Goal: Task Accomplishment & Management: Manage account settings

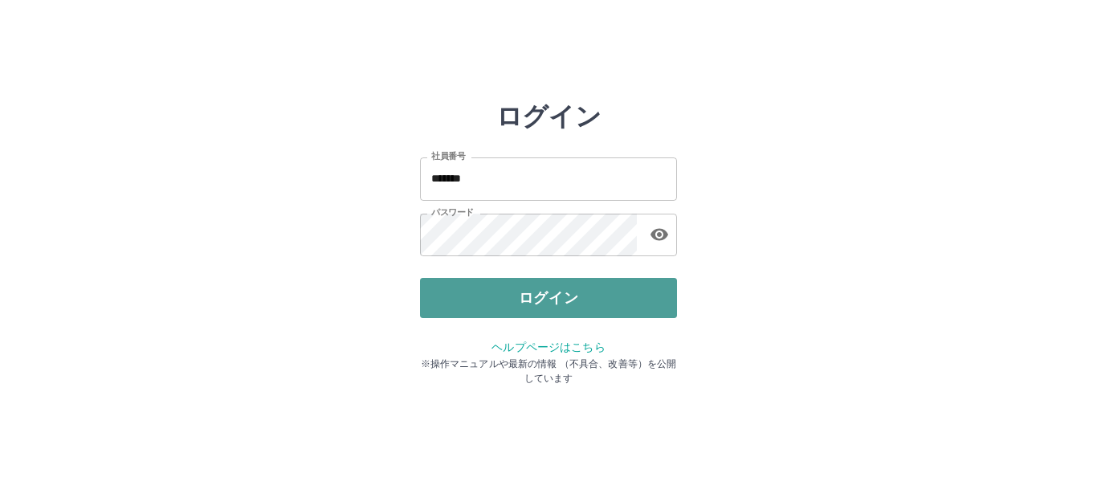
click at [586, 307] on button "ログイン" at bounding box center [548, 298] width 257 height 40
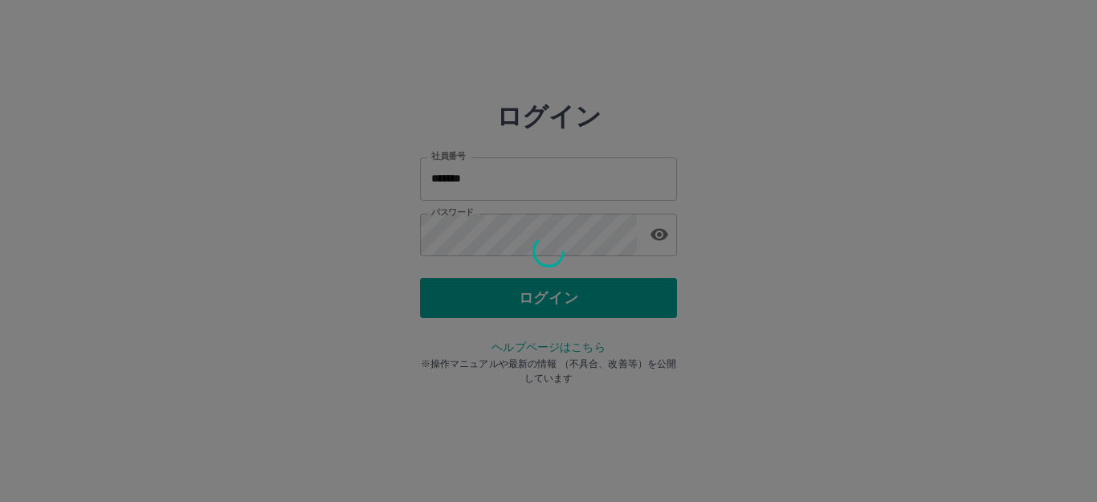
click at [581, 304] on div at bounding box center [548, 251] width 1097 height 502
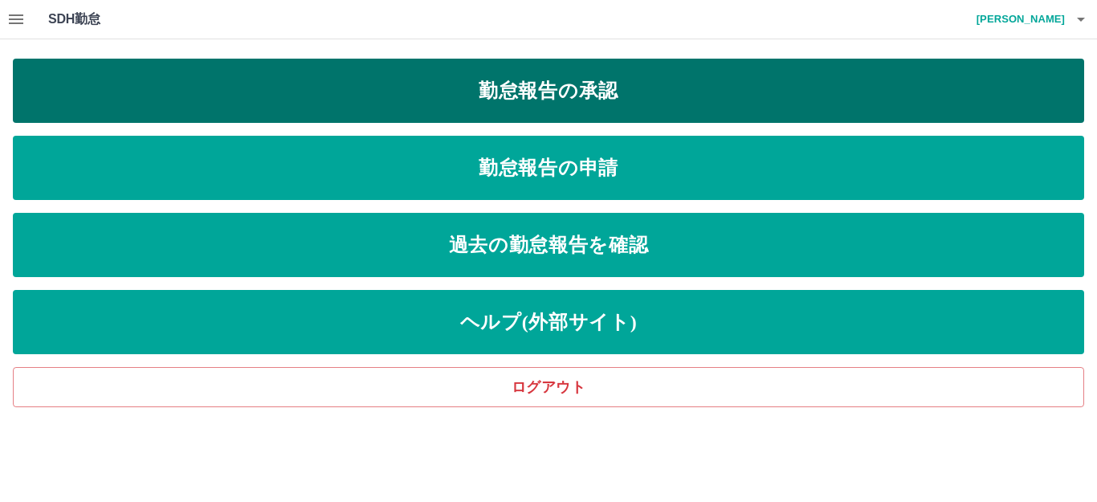
click at [580, 87] on link "勤怠報告の承認" at bounding box center [548, 91] width 1071 height 64
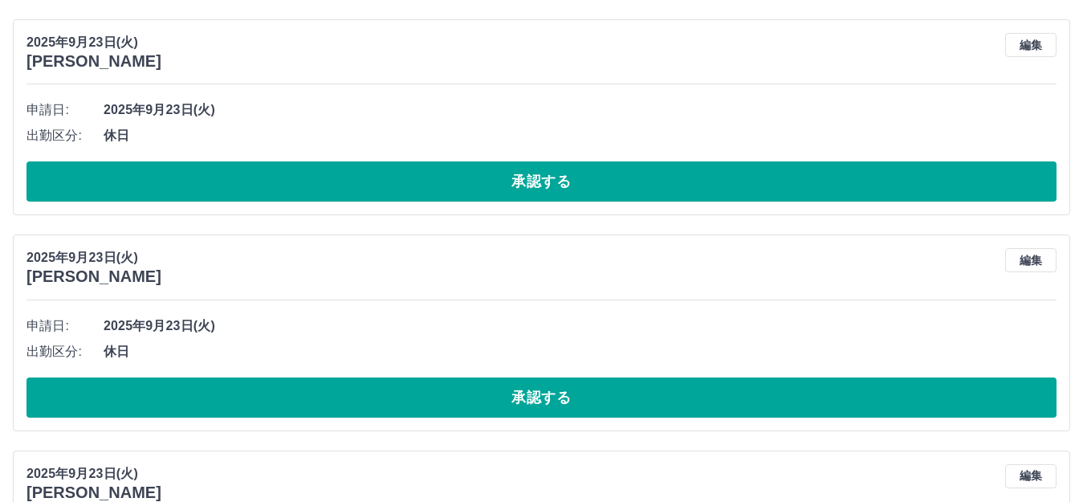
scroll to position [643, 0]
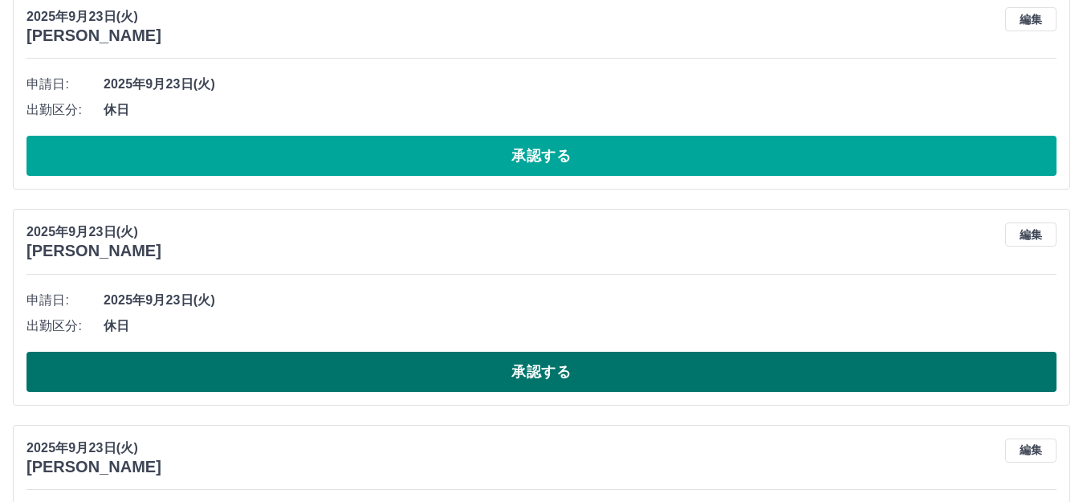
click at [353, 366] on button "承認する" at bounding box center [542, 372] width 1030 height 40
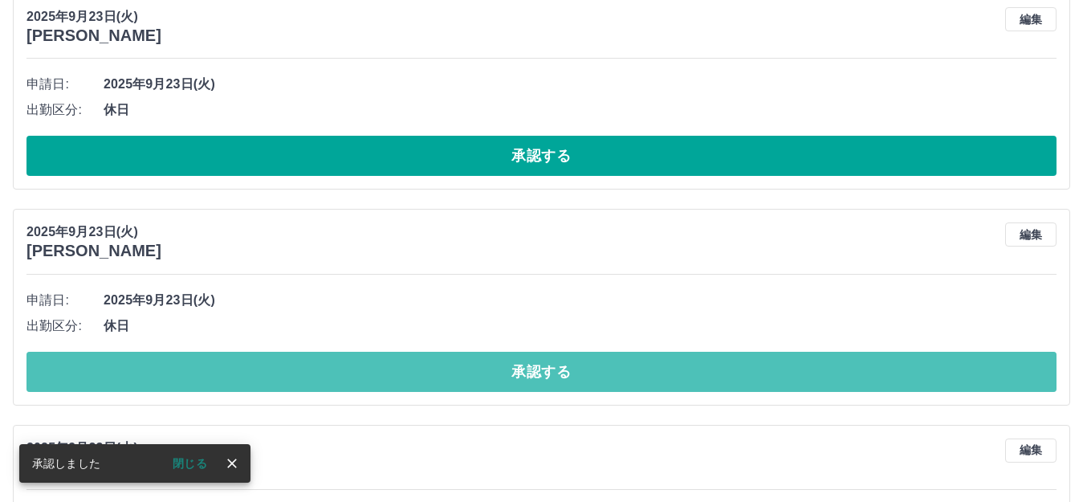
click at [353, 367] on button "承認する" at bounding box center [542, 372] width 1030 height 40
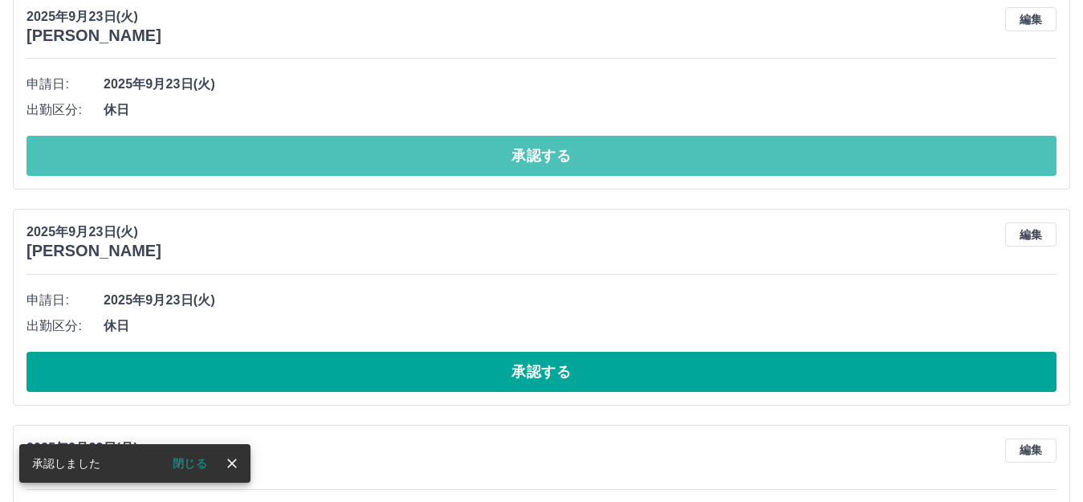
click at [481, 151] on button "承認する" at bounding box center [542, 156] width 1030 height 40
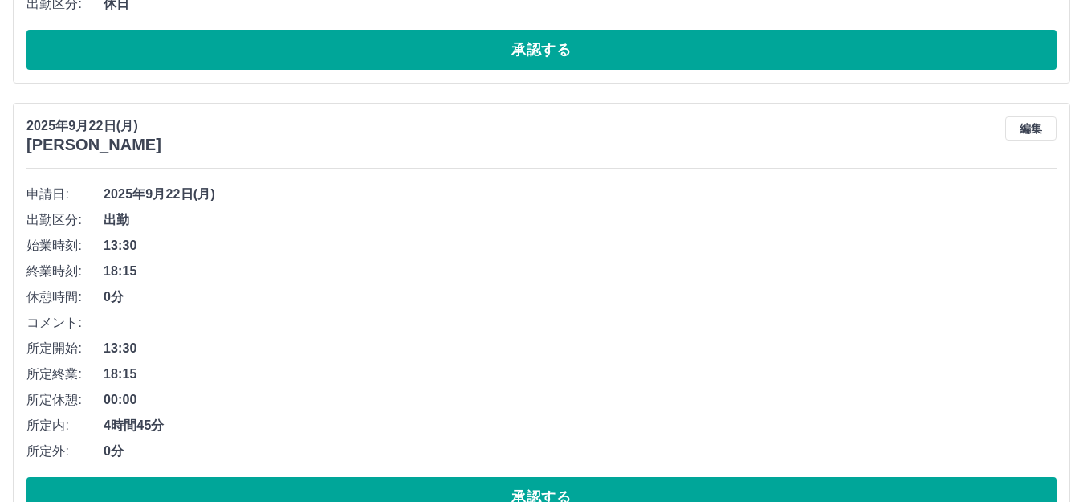
scroll to position [909, 0]
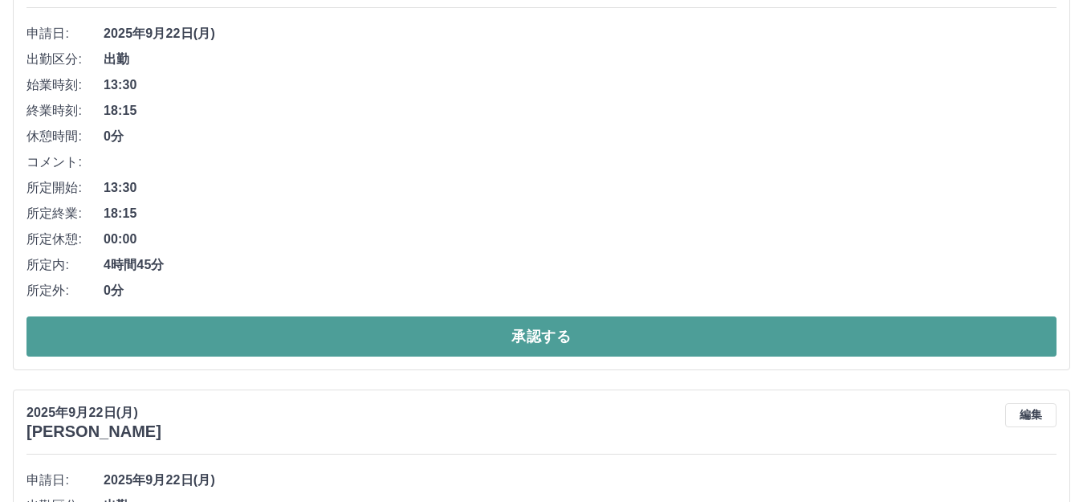
click at [562, 331] on button "承認する" at bounding box center [542, 336] width 1030 height 40
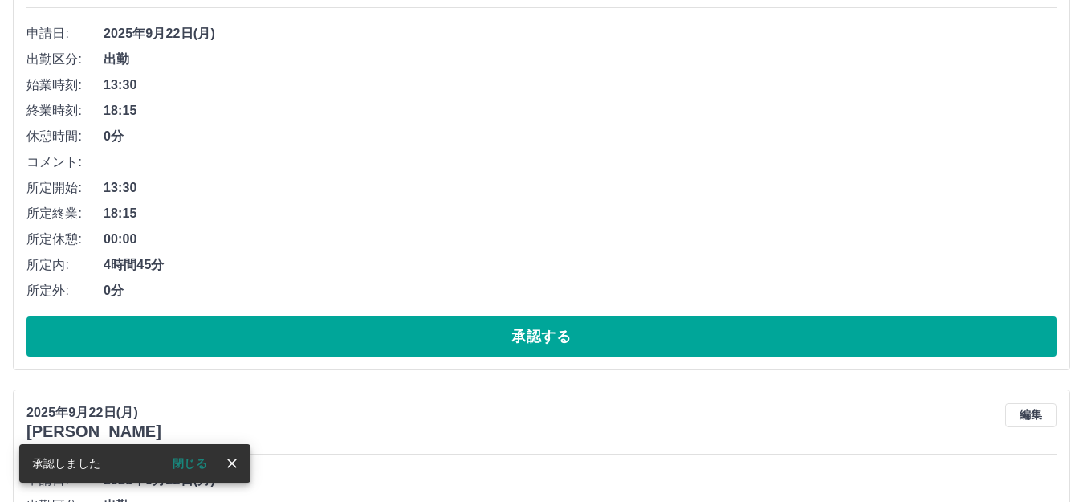
scroll to position [462, 0]
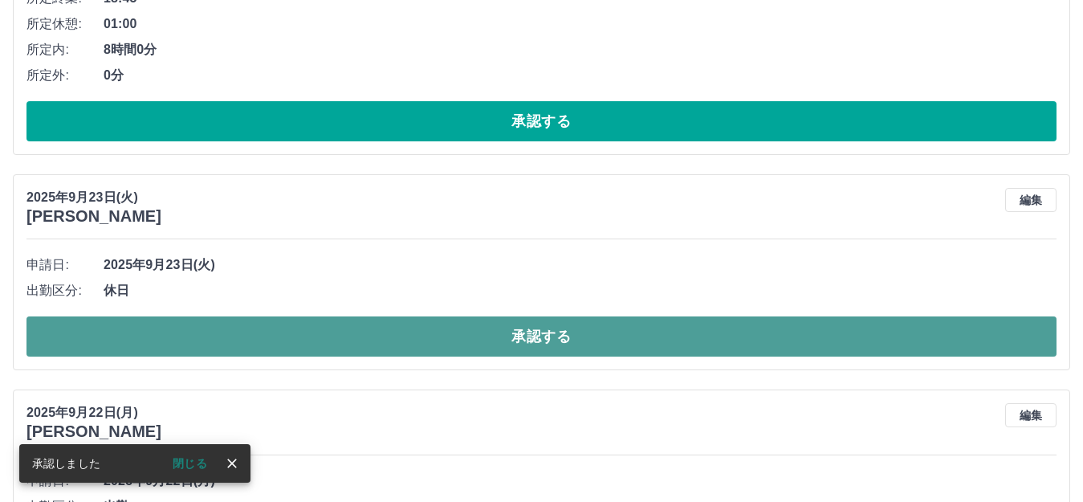
click at [534, 334] on button "承認する" at bounding box center [542, 336] width 1030 height 40
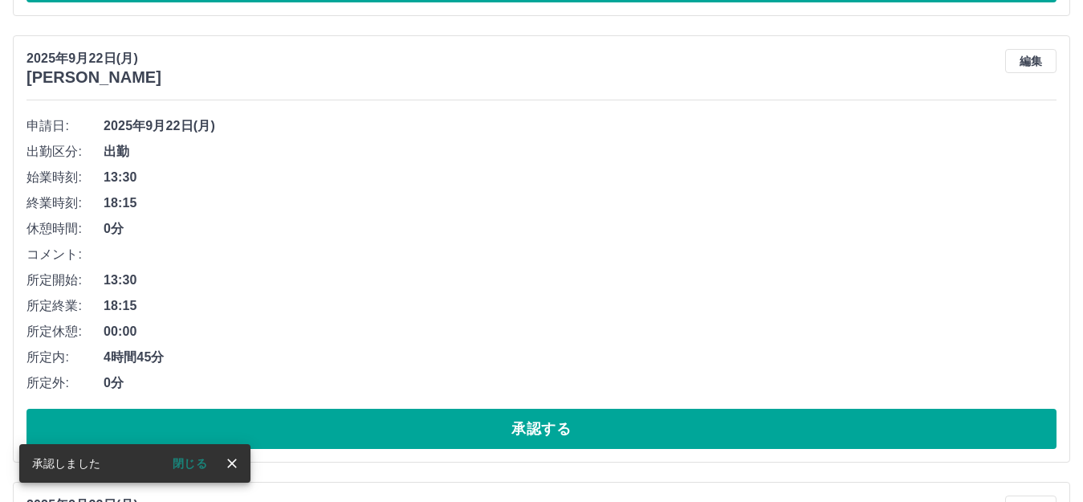
scroll to position [622, 0]
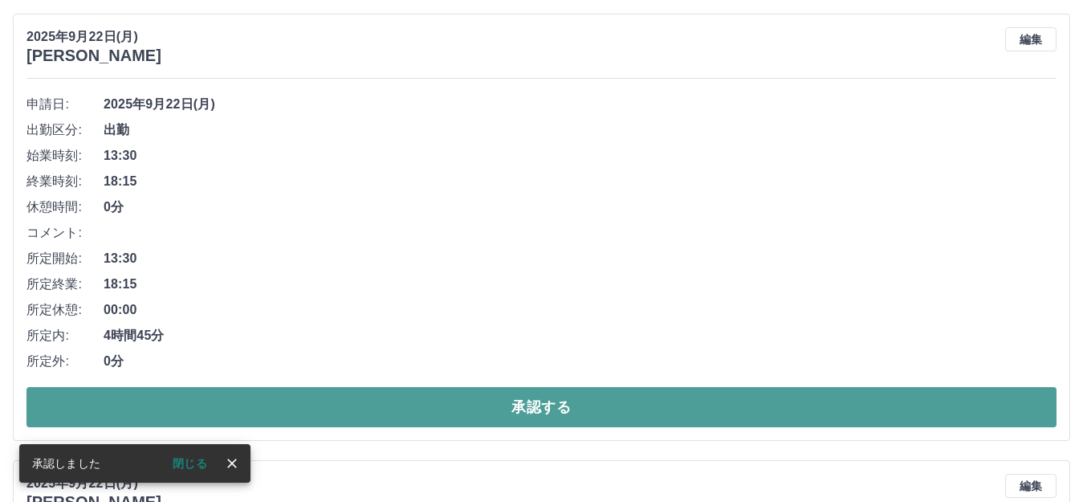
click at [554, 408] on button "承認する" at bounding box center [542, 407] width 1030 height 40
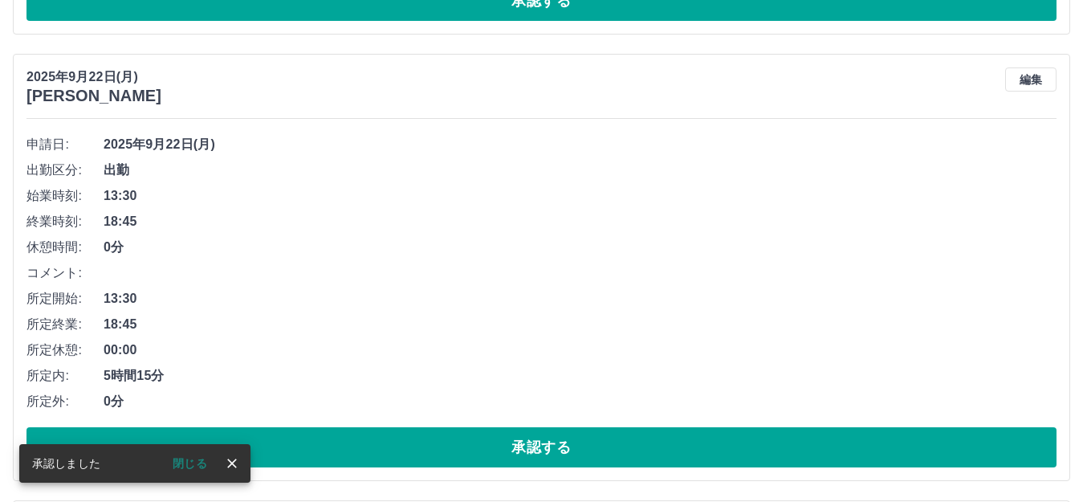
scroll to position [658, 0]
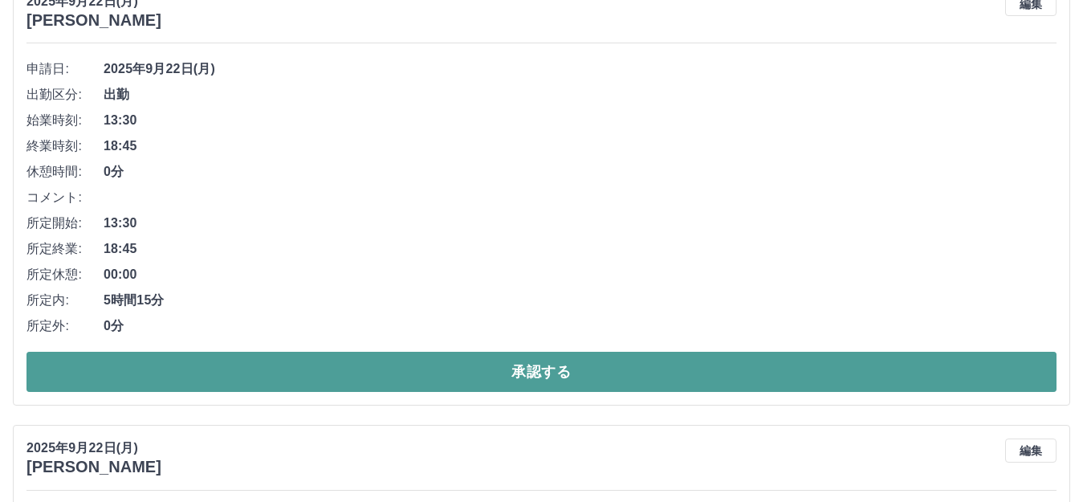
click at [614, 371] on button "承認する" at bounding box center [542, 372] width 1030 height 40
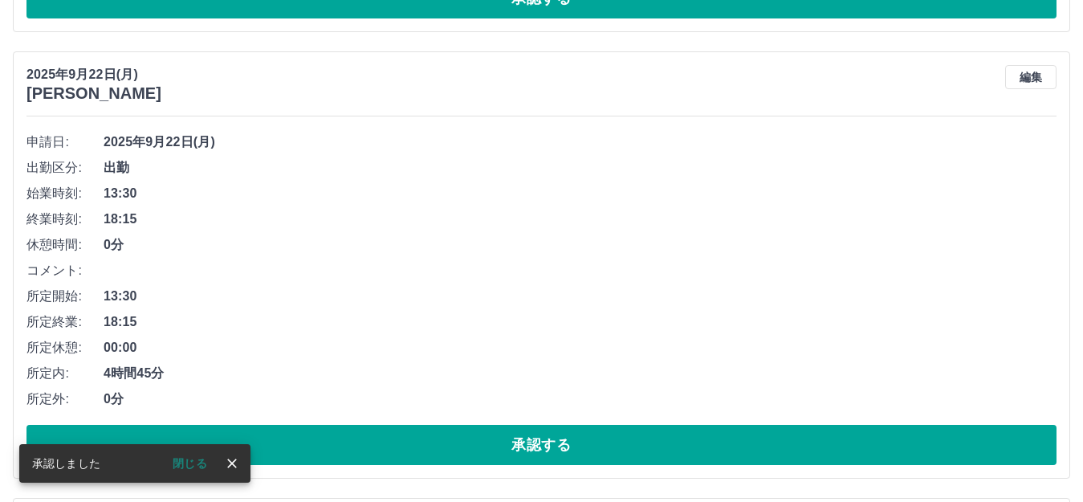
scroll to position [613, 0]
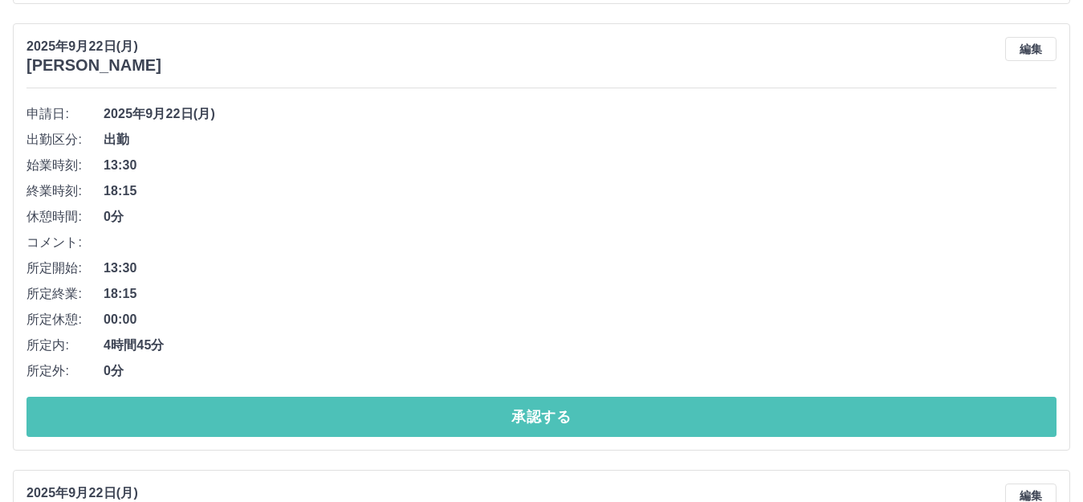
click at [590, 430] on button "承認する" at bounding box center [542, 417] width 1030 height 40
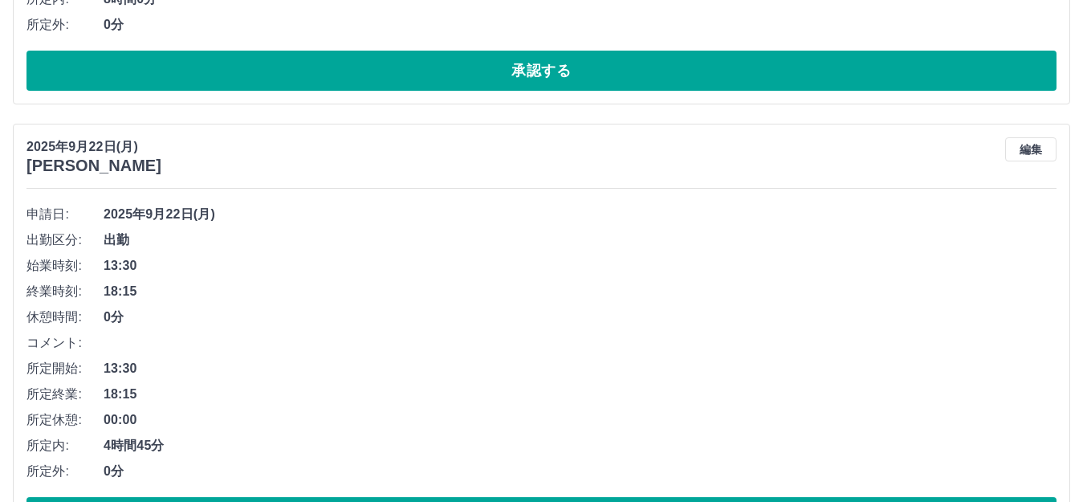
scroll to position [568, 0]
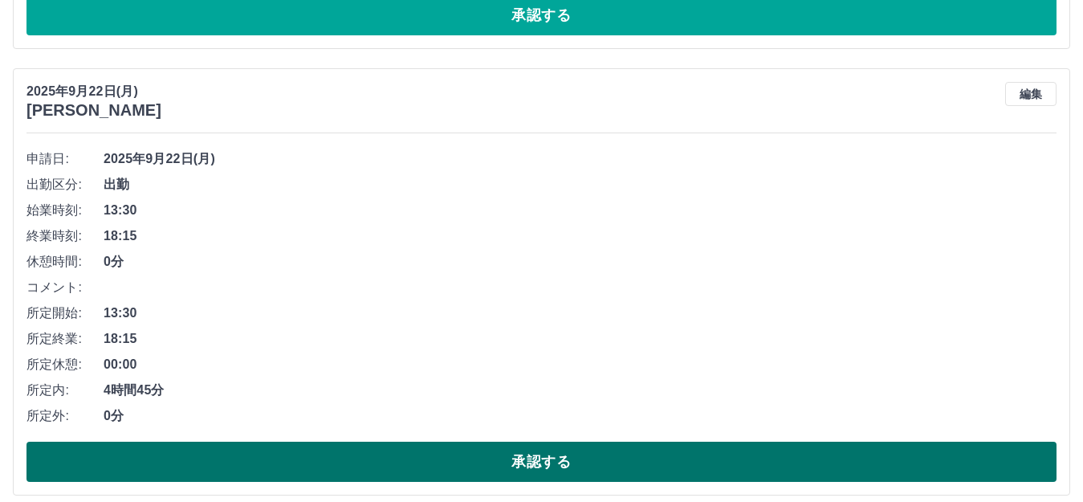
click at [575, 466] on button "承認する" at bounding box center [542, 462] width 1030 height 40
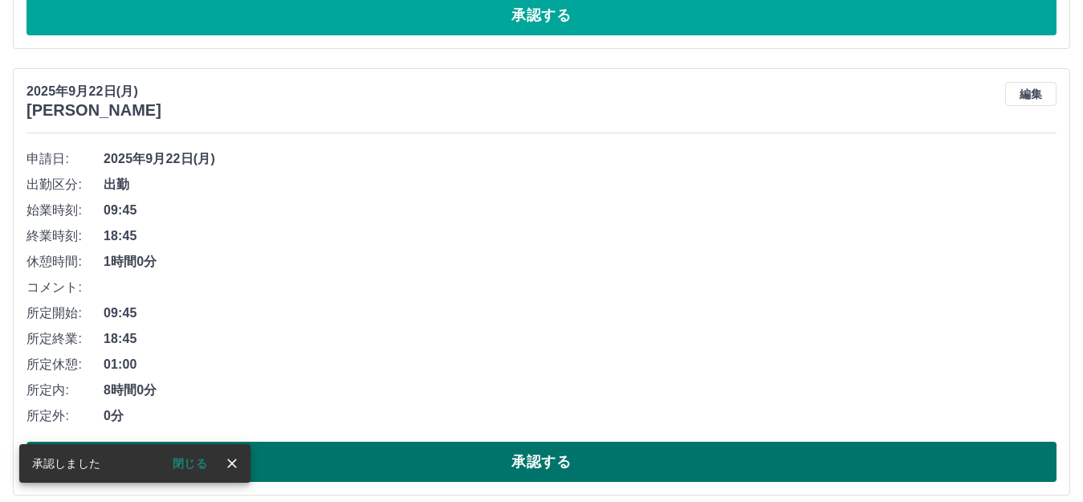
scroll to position [648, 0]
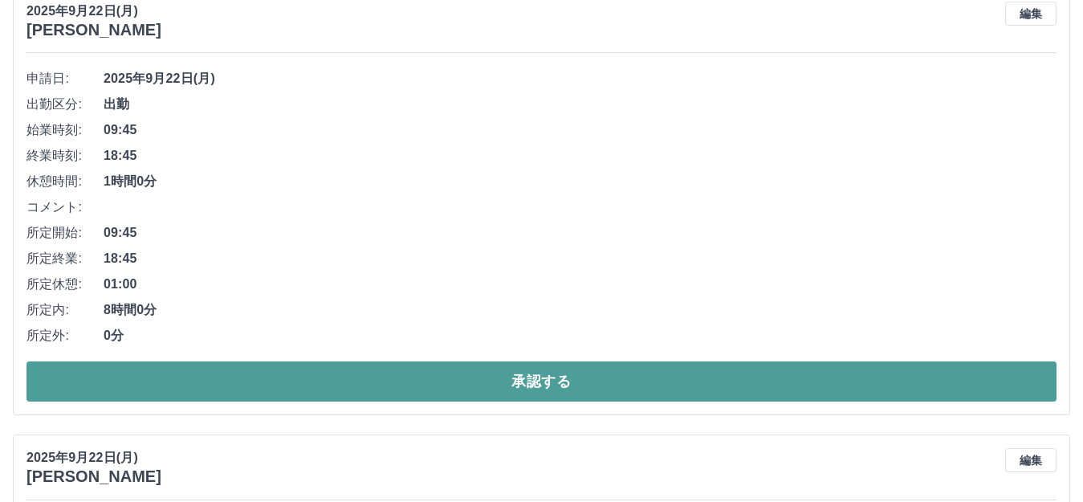
click at [576, 379] on button "承認する" at bounding box center [542, 381] width 1030 height 40
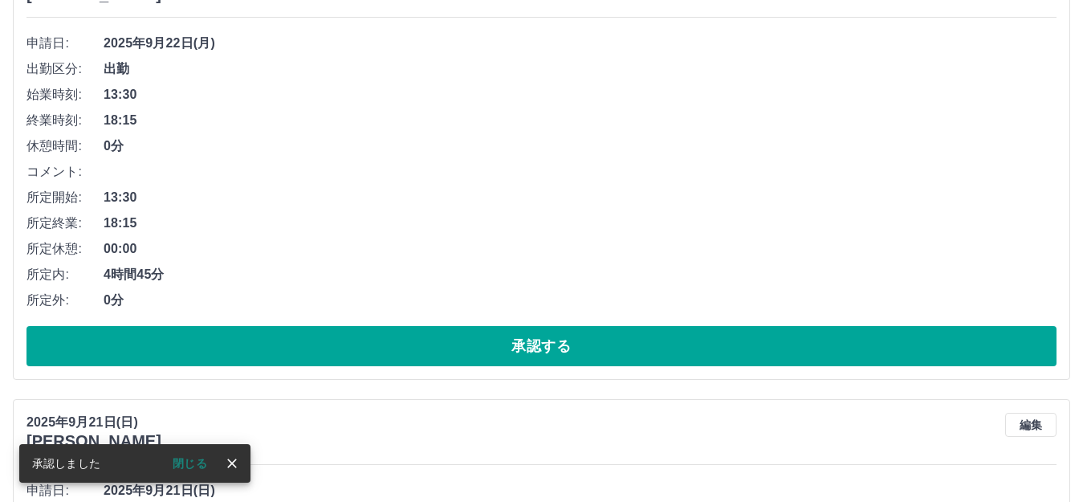
scroll to position [603, 0]
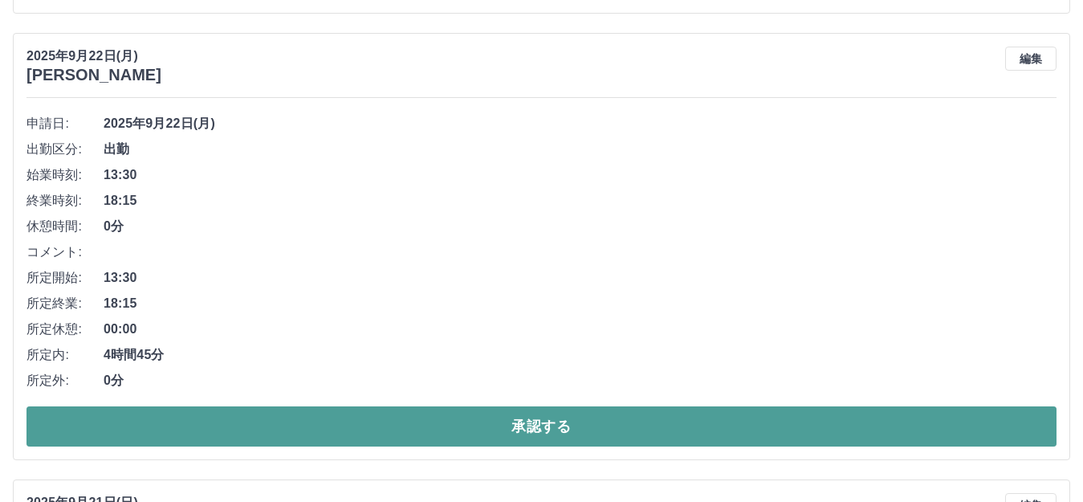
click at [589, 423] on button "承認する" at bounding box center [542, 426] width 1030 height 40
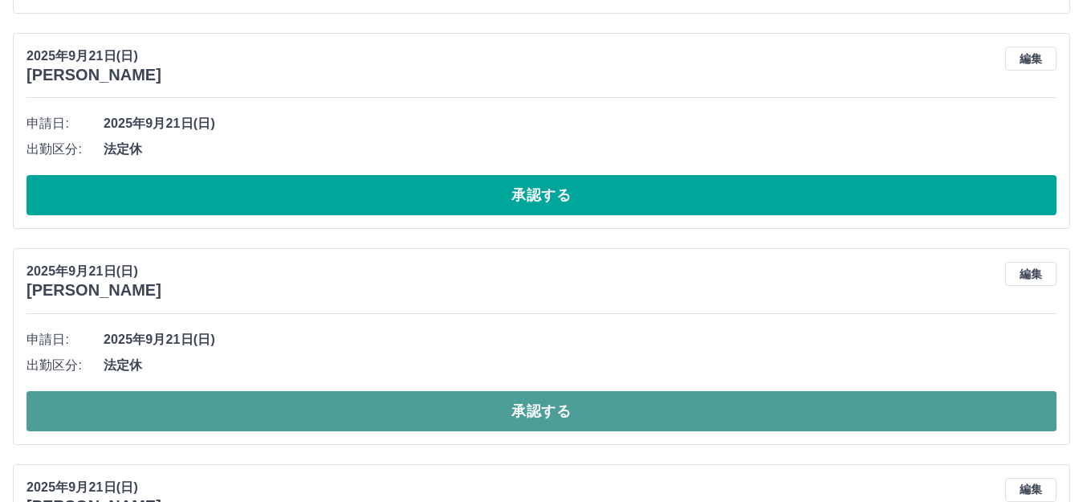
click at [583, 416] on button "承認する" at bounding box center [542, 411] width 1030 height 40
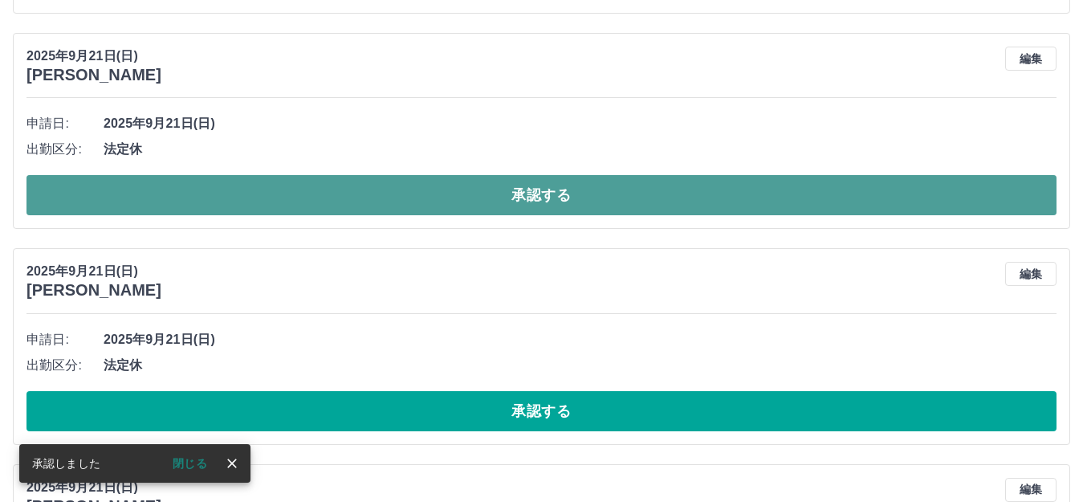
click at [539, 203] on button "承認する" at bounding box center [542, 195] width 1030 height 40
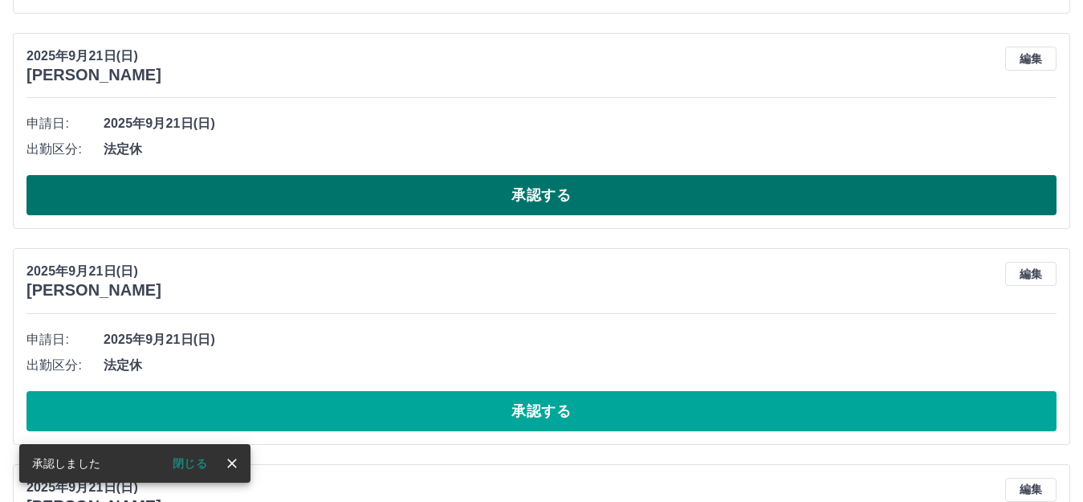
click at [533, 193] on button "承認する" at bounding box center [542, 195] width 1030 height 40
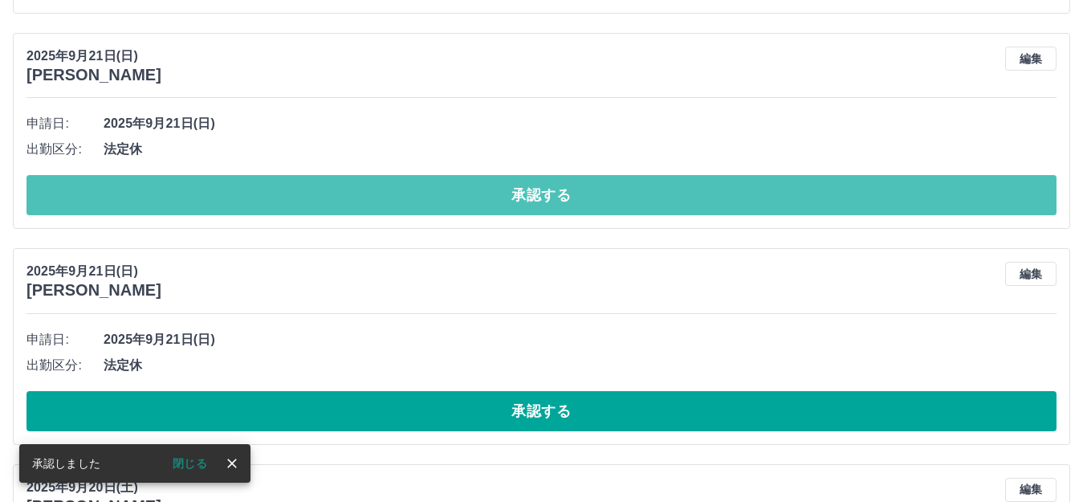
click at [533, 193] on button "承認する" at bounding box center [542, 195] width 1030 height 40
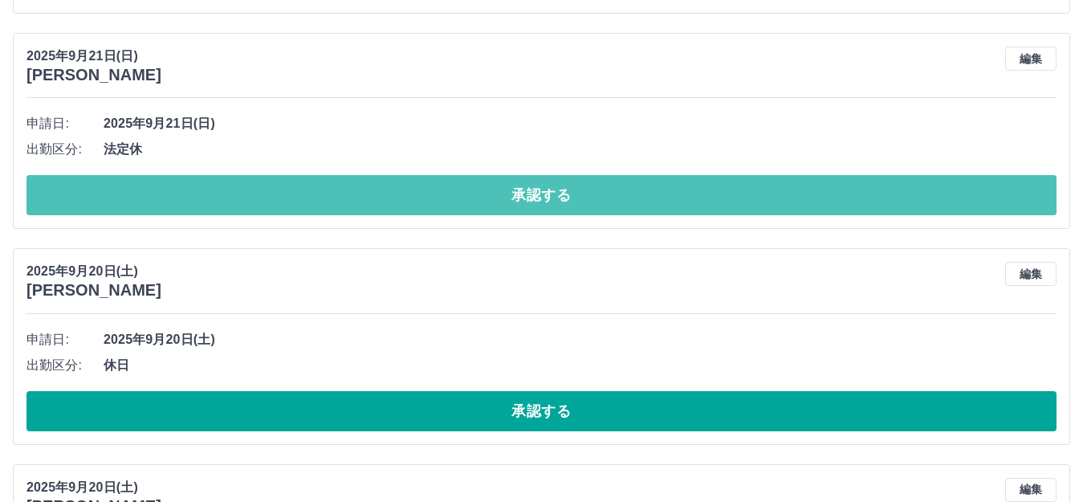
click at [533, 194] on button "承認する" at bounding box center [542, 195] width 1030 height 40
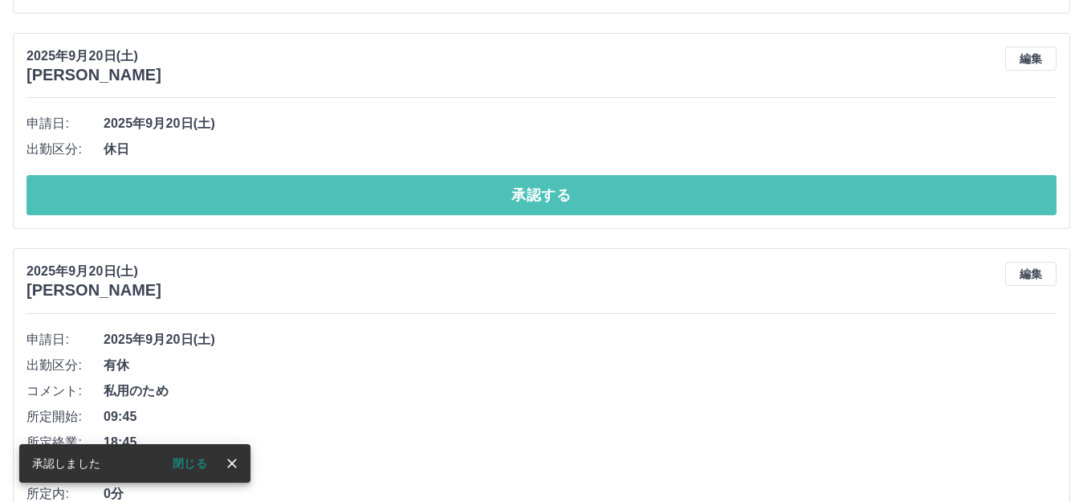
click at [533, 194] on button "承認する" at bounding box center [542, 195] width 1030 height 40
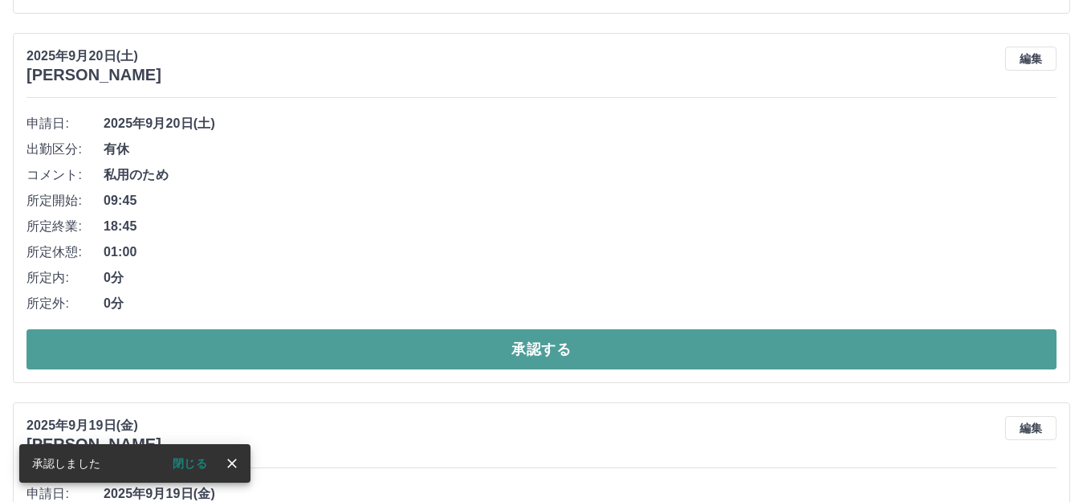
click at [524, 350] on button "承認する" at bounding box center [542, 349] width 1030 height 40
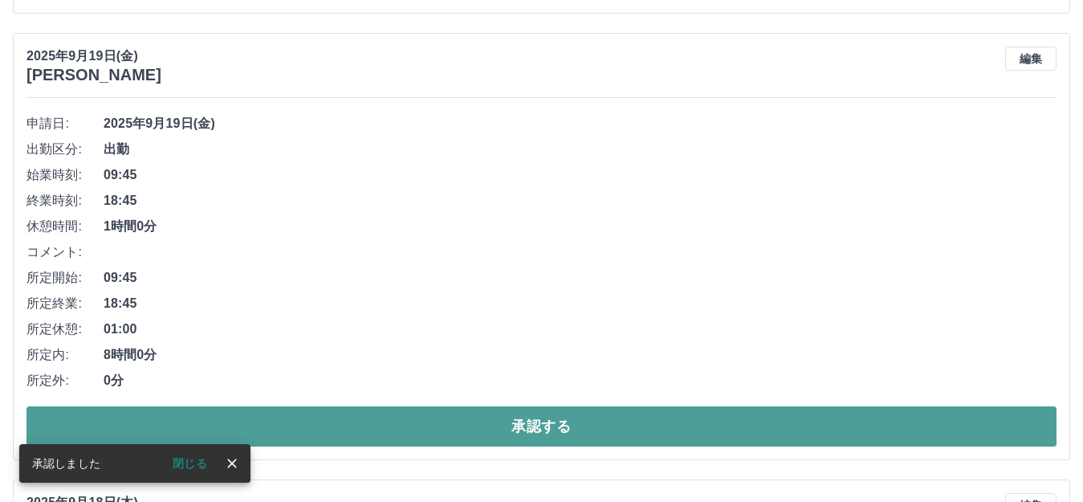
click at [525, 430] on button "承認する" at bounding box center [542, 426] width 1030 height 40
click at [544, 424] on button "承認する" at bounding box center [542, 426] width 1030 height 40
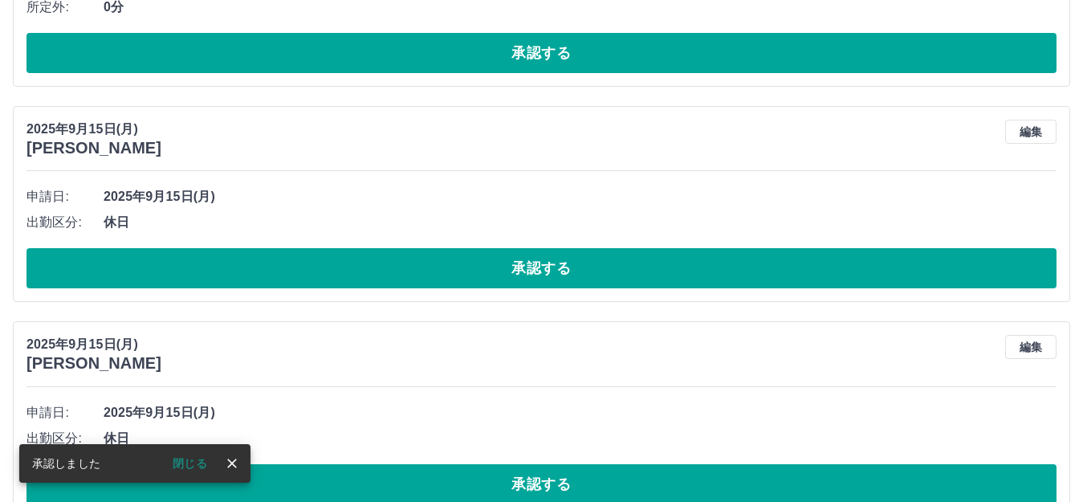
scroll to position [523, 0]
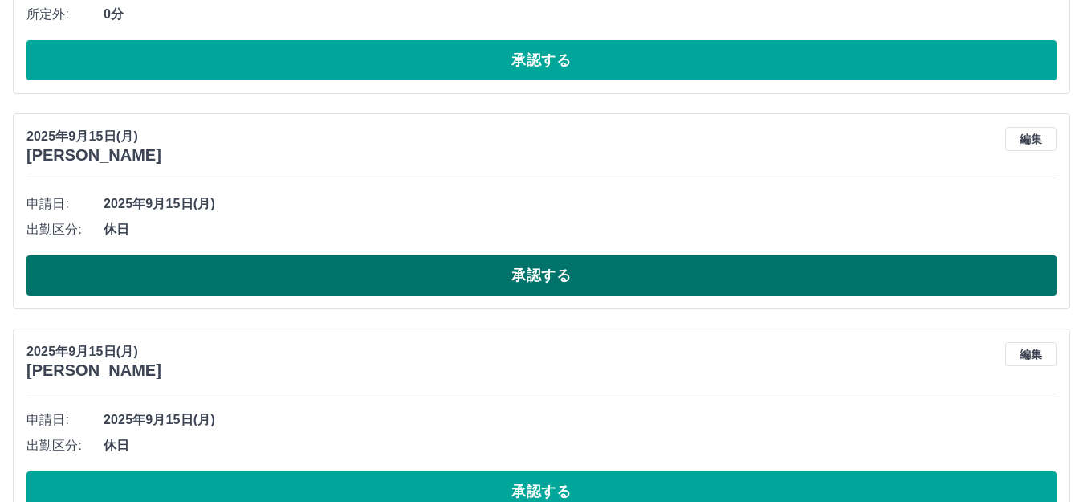
click at [557, 277] on button "承認する" at bounding box center [542, 275] width 1030 height 40
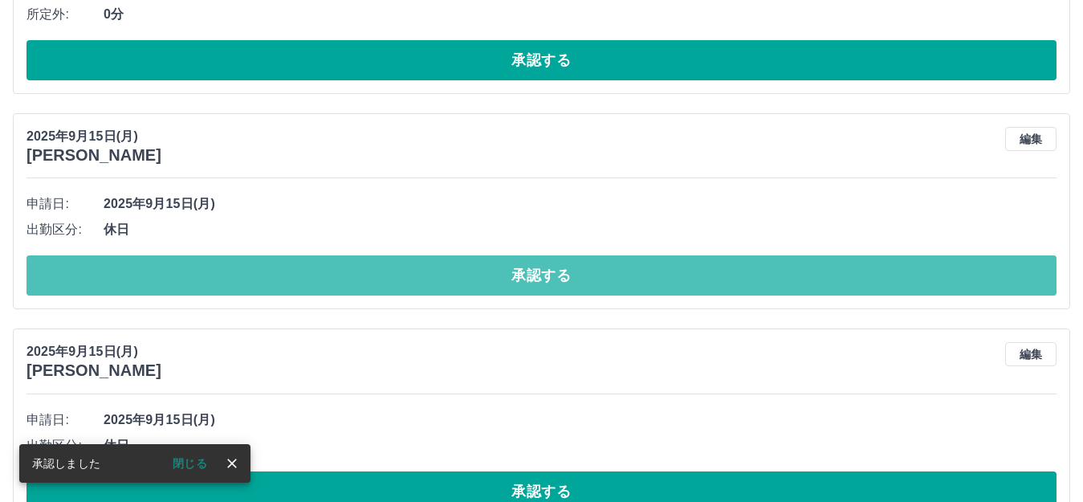
click at [557, 277] on button "承認する" at bounding box center [542, 275] width 1030 height 40
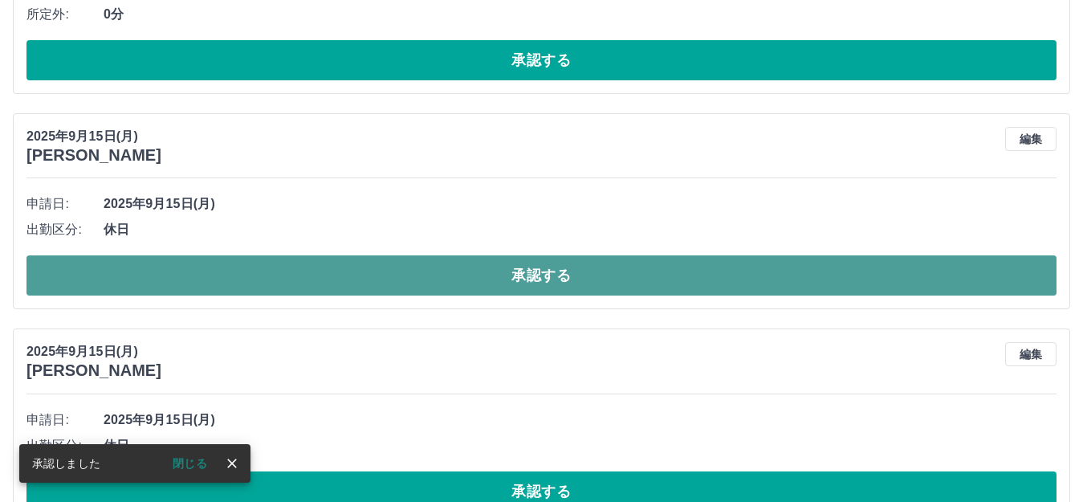
click at [557, 278] on button "承認する" at bounding box center [542, 275] width 1030 height 40
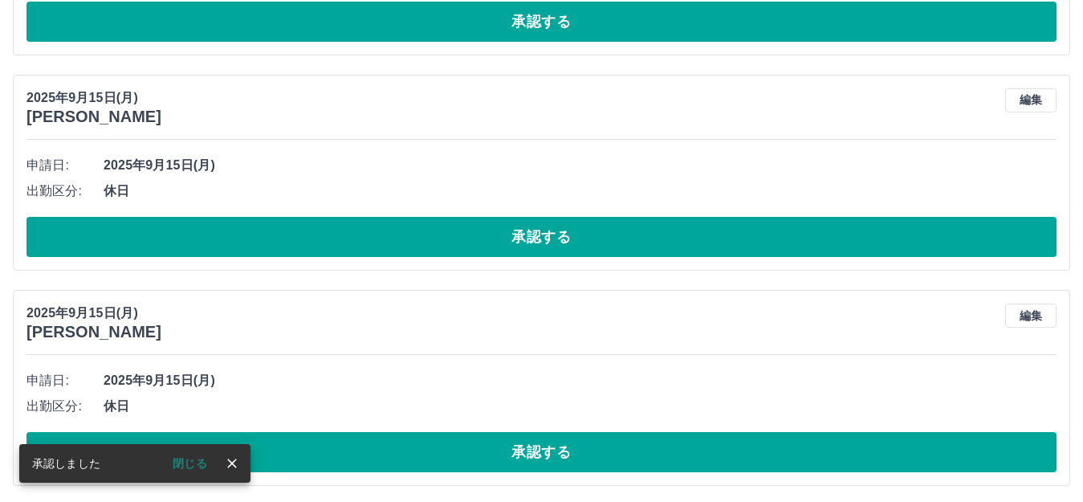
scroll to position [1005, 0]
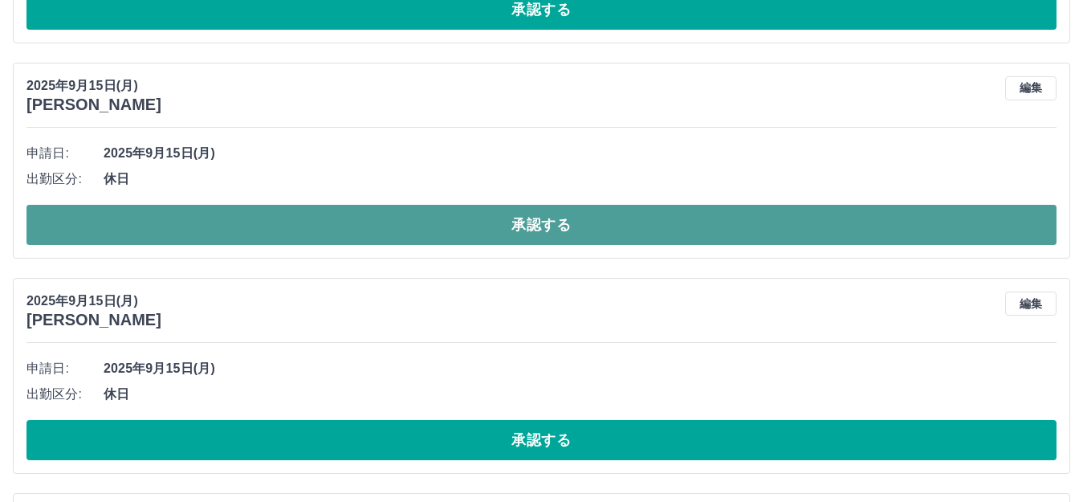
click at [574, 218] on button "承認する" at bounding box center [542, 225] width 1030 height 40
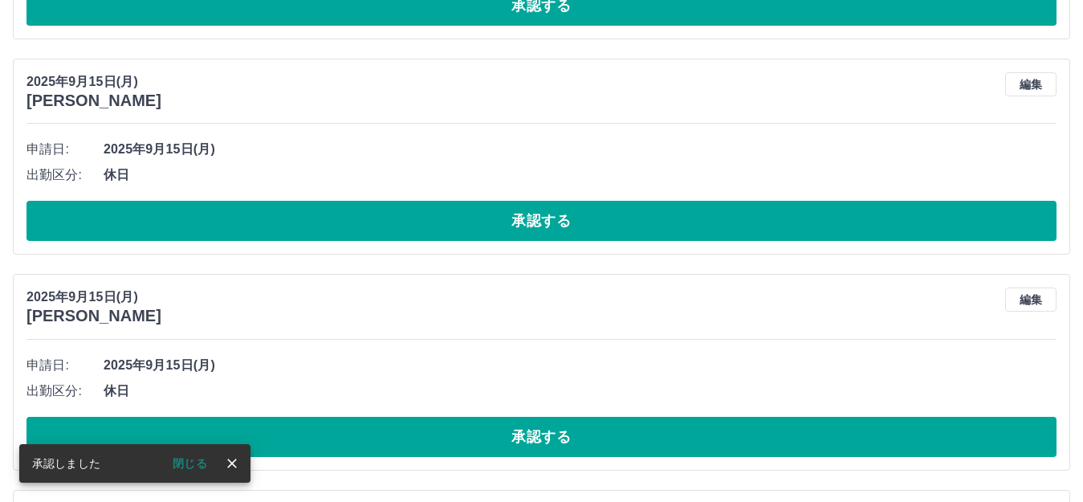
scroll to position [1246, 0]
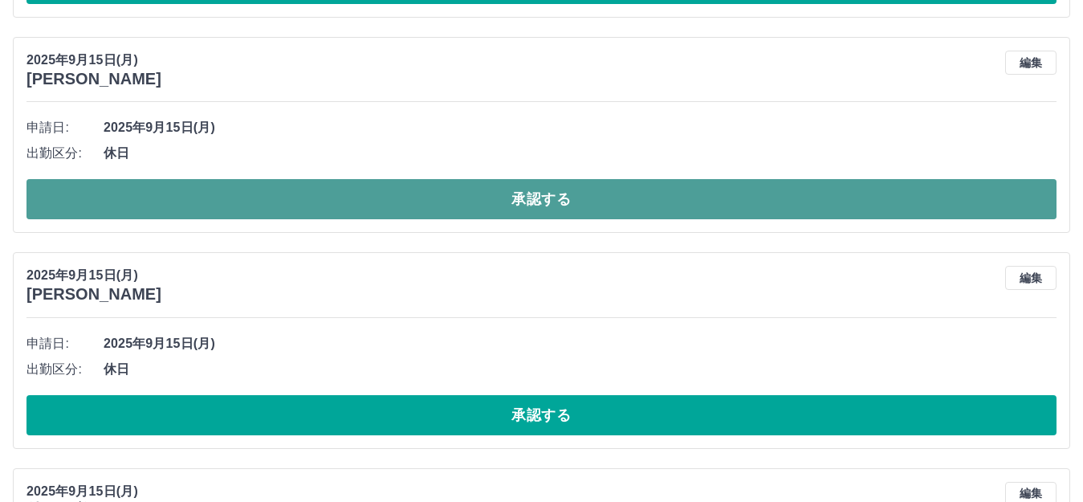
click at [577, 210] on button "承認する" at bounding box center [542, 199] width 1030 height 40
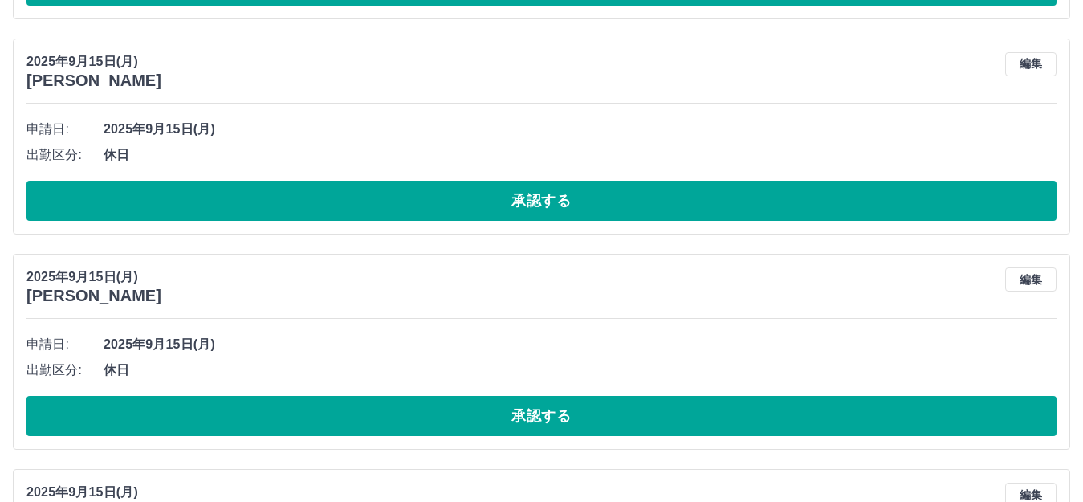
scroll to position [1647, 0]
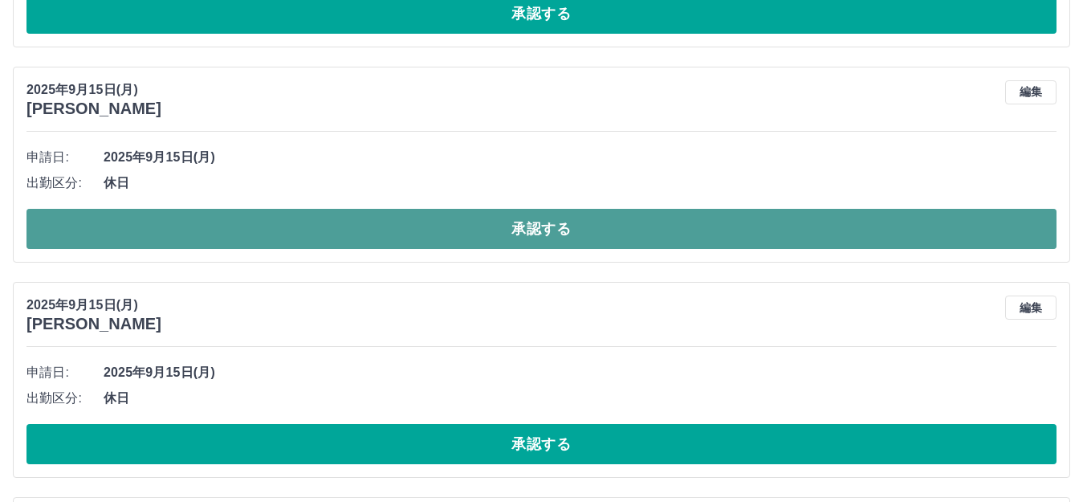
click at [589, 238] on button "承認する" at bounding box center [542, 229] width 1030 height 40
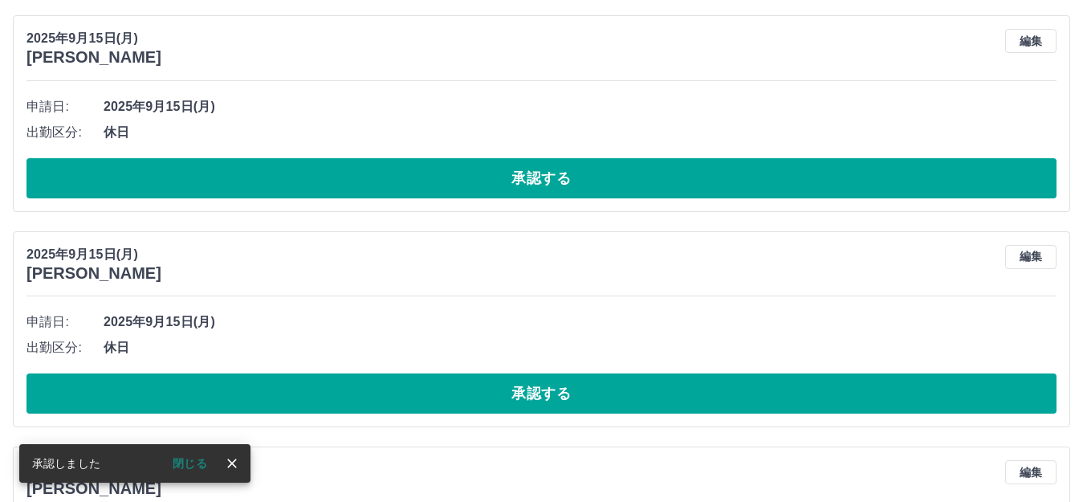
scroll to position [2290, 0]
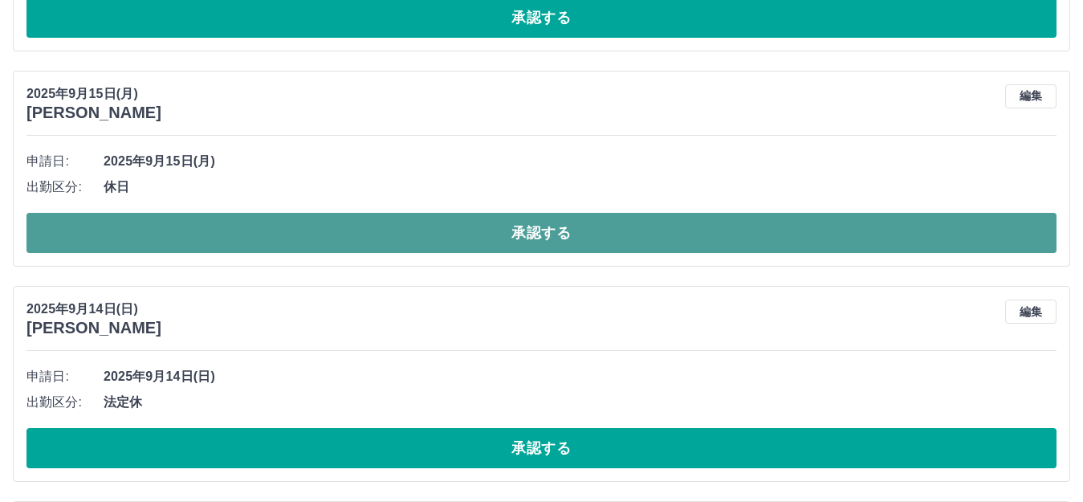
click at [582, 234] on button "承認する" at bounding box center [542, 233] width 1030 height 40
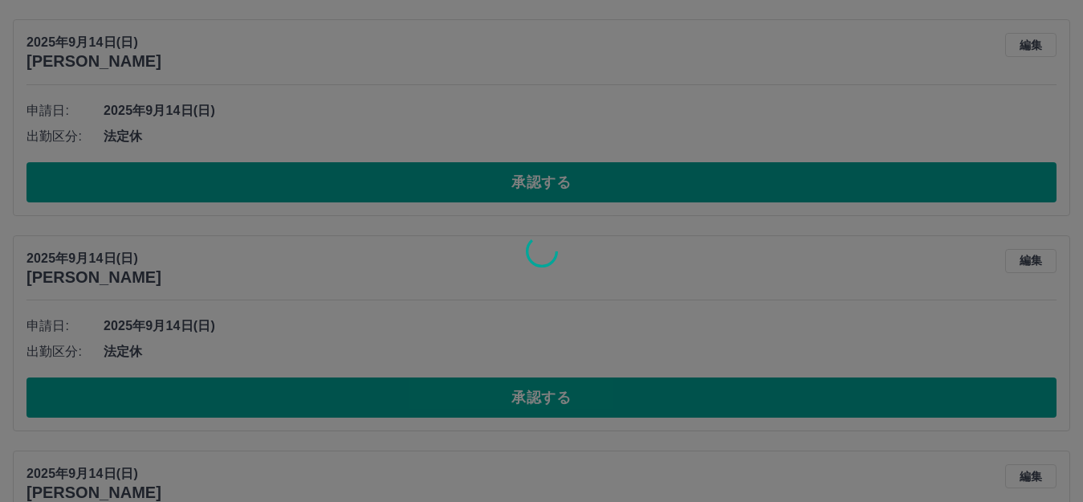
scroll to position [2556, 0]
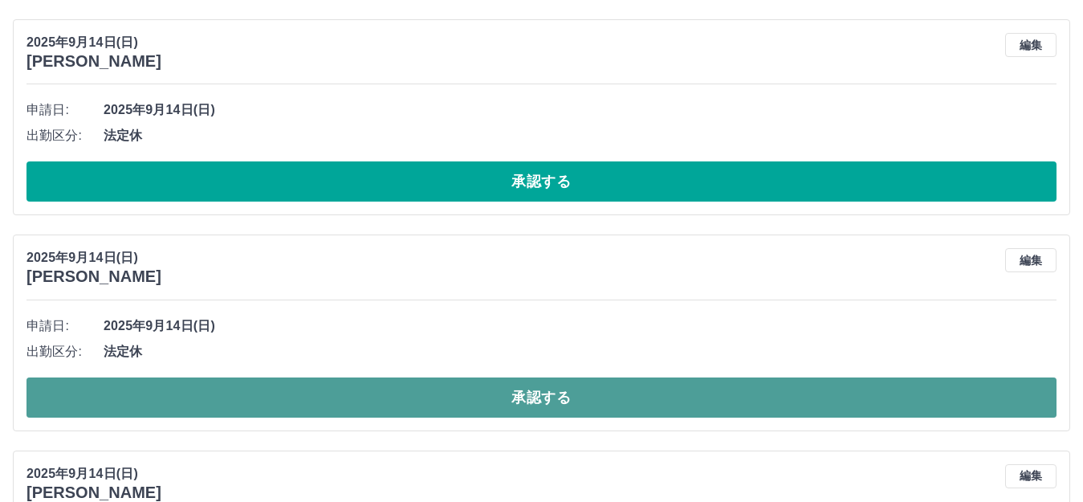
click at [534, 402] on button "承認する" at bounding box center [542, 397] width 1030 height 40
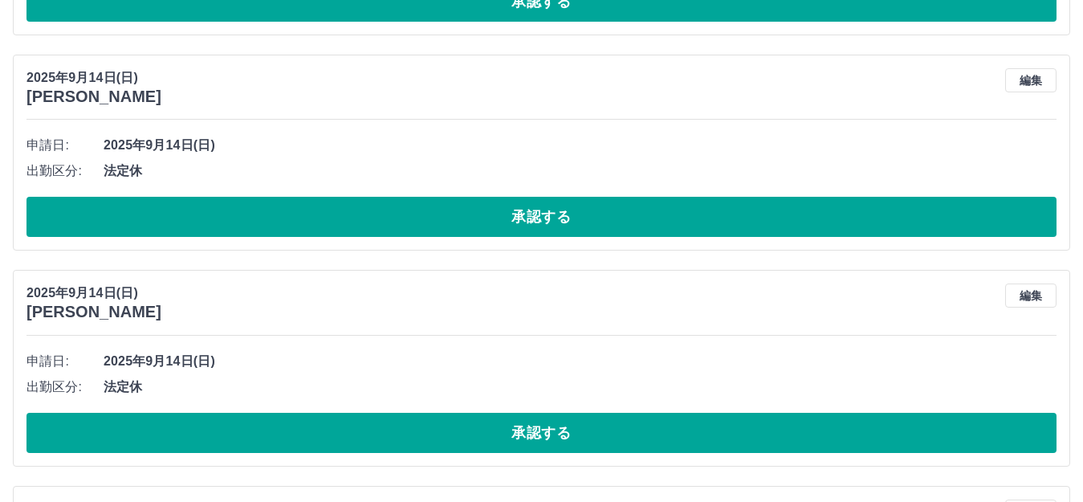
scroll to position [3199, 0]
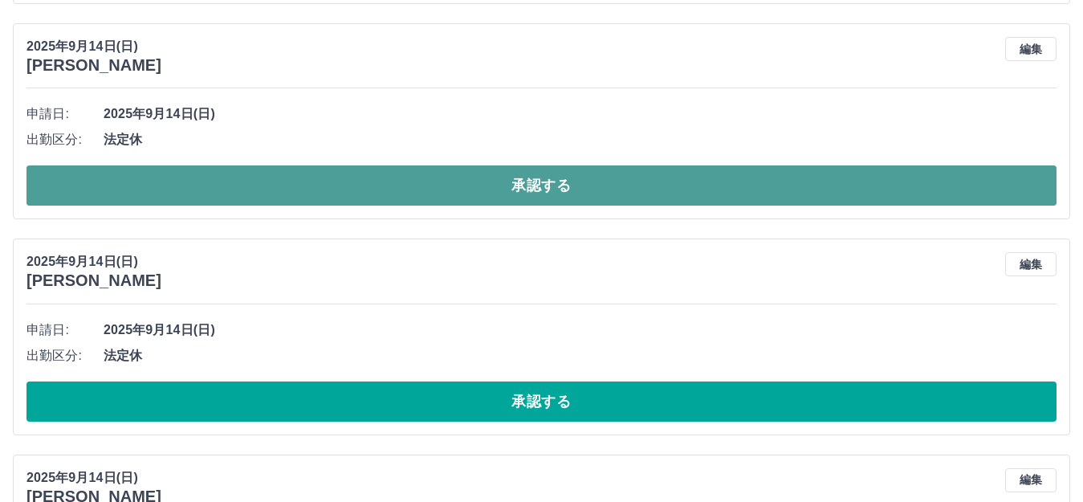
click at [537, 182] on button "承認する" at bounding box center [542, 185] width 1030 height 40
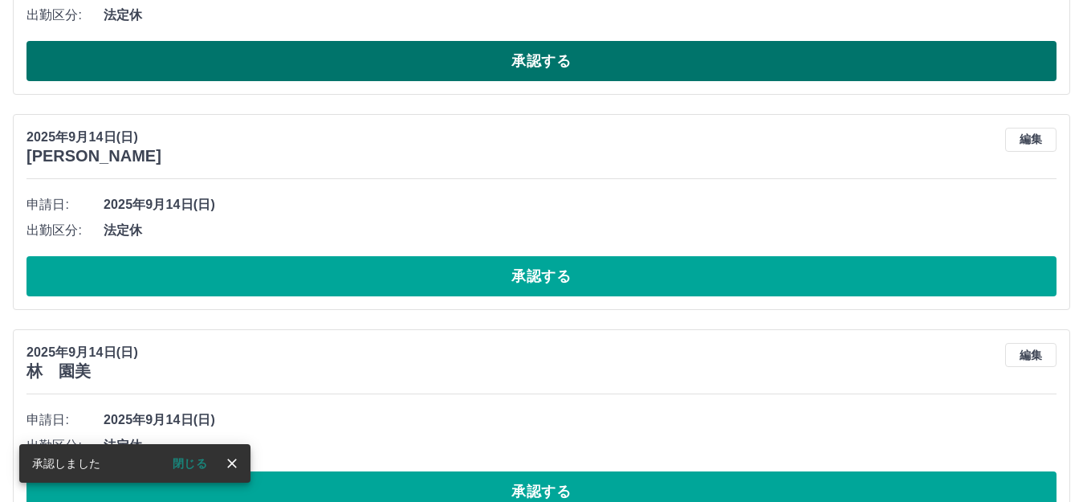
scroll to position [3601, 0]
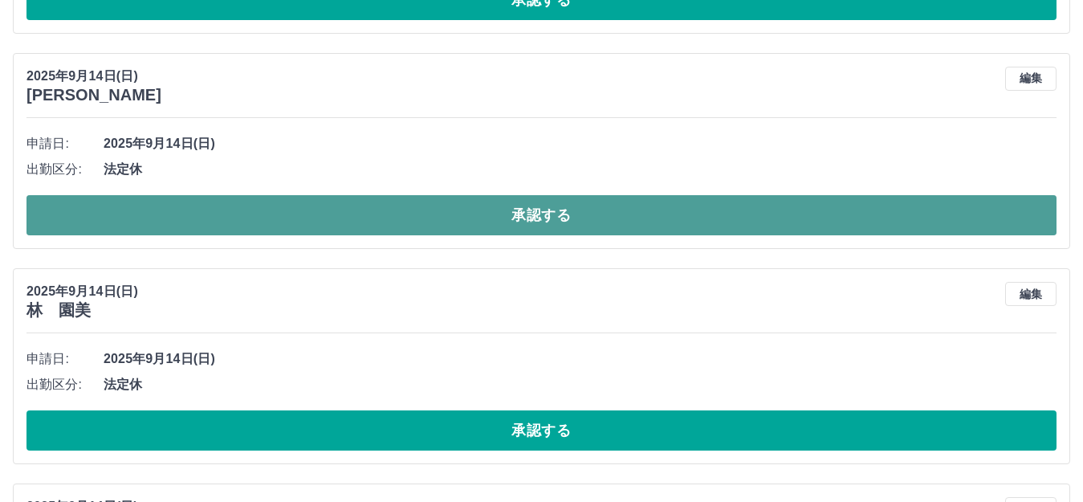
click at [534, 221] on button "承認する" at bounding box center [542, 215] width 1030 height 40
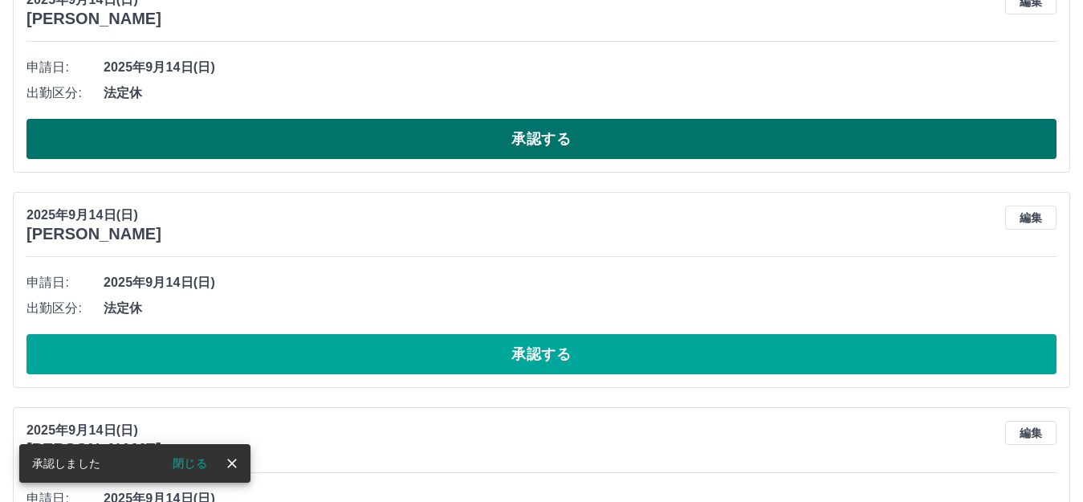
scroll to position [4243, 0]
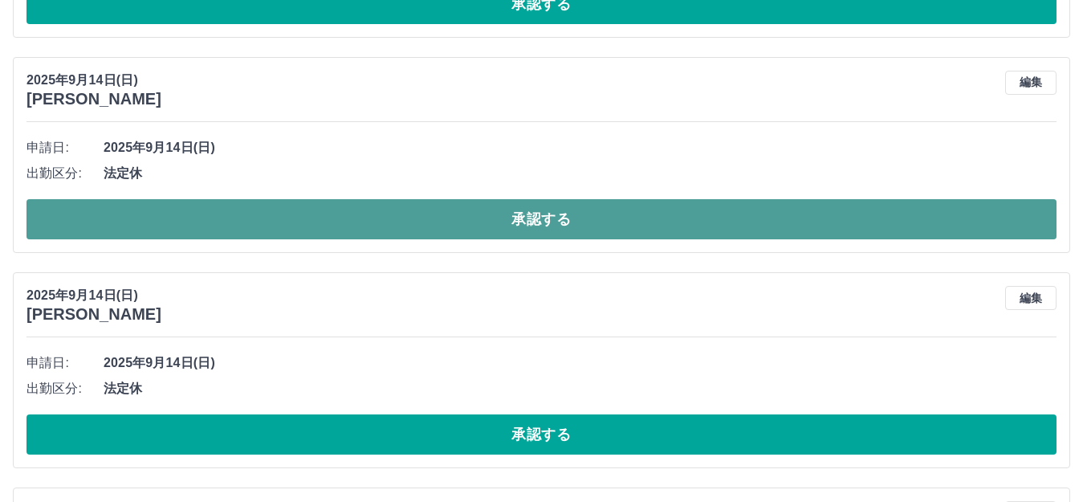
click at [534, 222] on button "承認する" at bounding box center [542, 219] width 1030 height 40
click at [521, 213] on button "承認する" at bounding box center [542, 219] width 1030 height 40
click at [455, 214] on button "承認する" at bounding box center [542, 219] width 1030 height 40
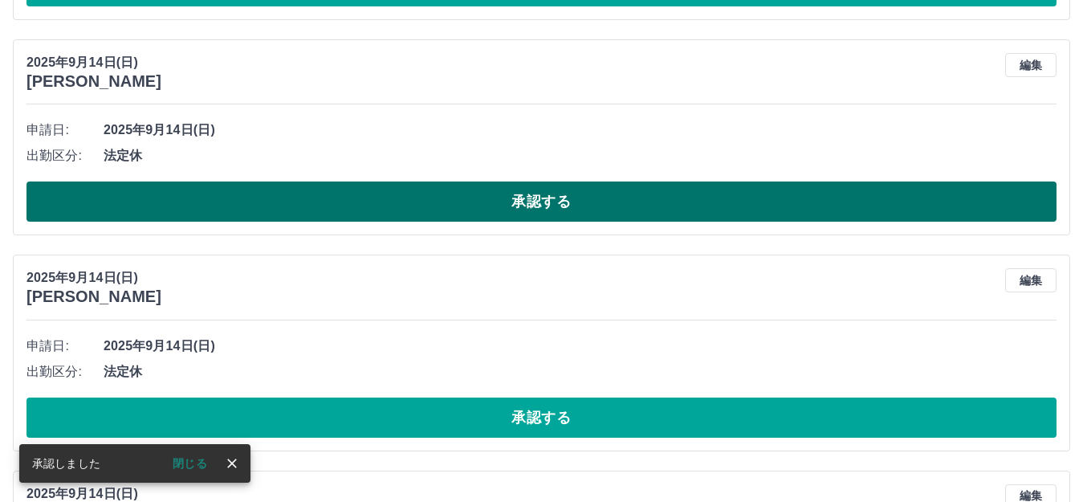
scroll to position [4484, 0]
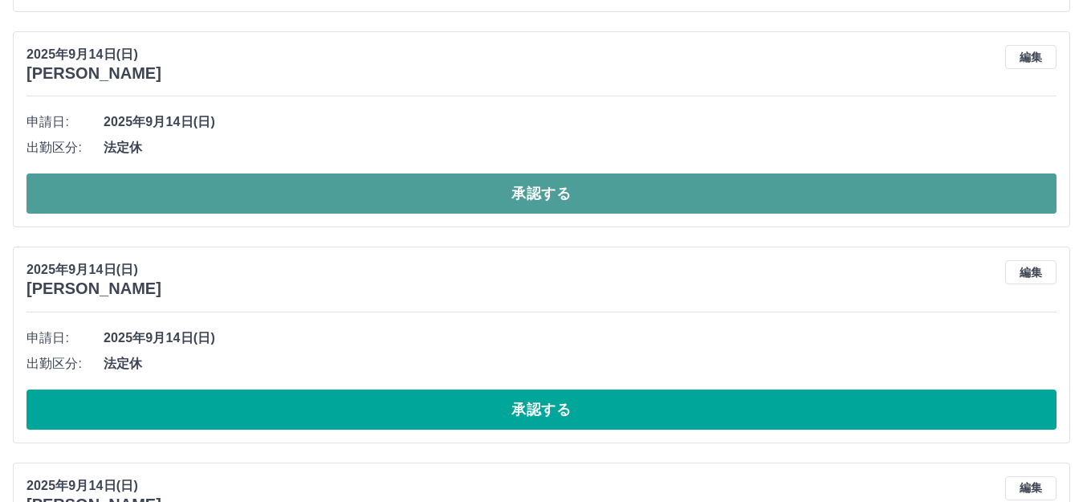
click at [447, 205] on button "承認する" at bounding box center [542, 193] width 1030 height 40
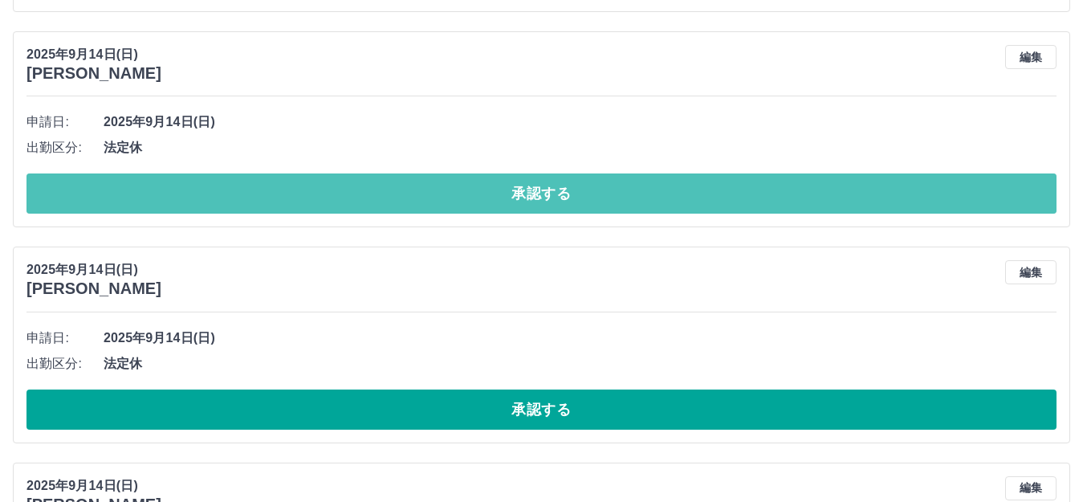
click at [447, 206] on button "承認する" at bounding box center [542, 193] width 1030 height 40
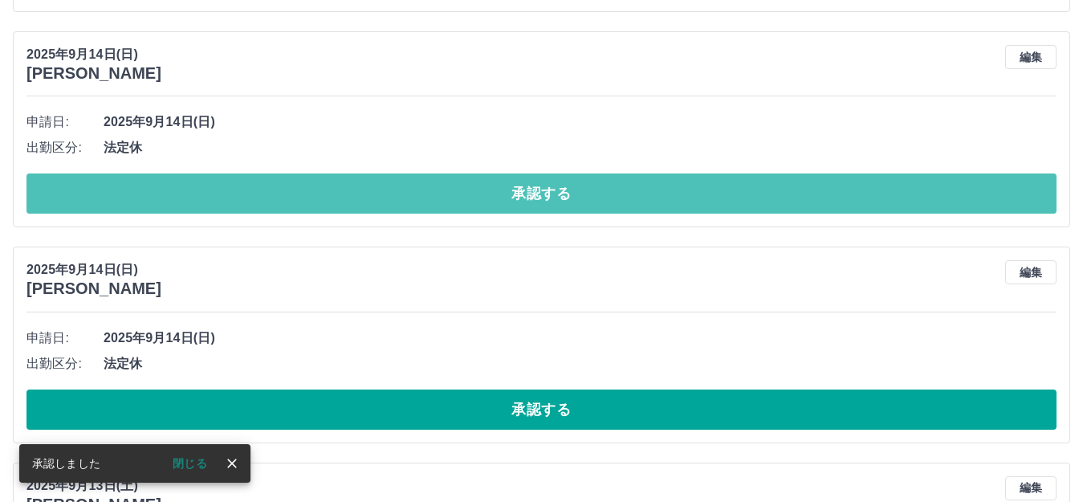
click at [447, 206] on button "承認する" at bounding box center [542, 193] width 1030 height 40
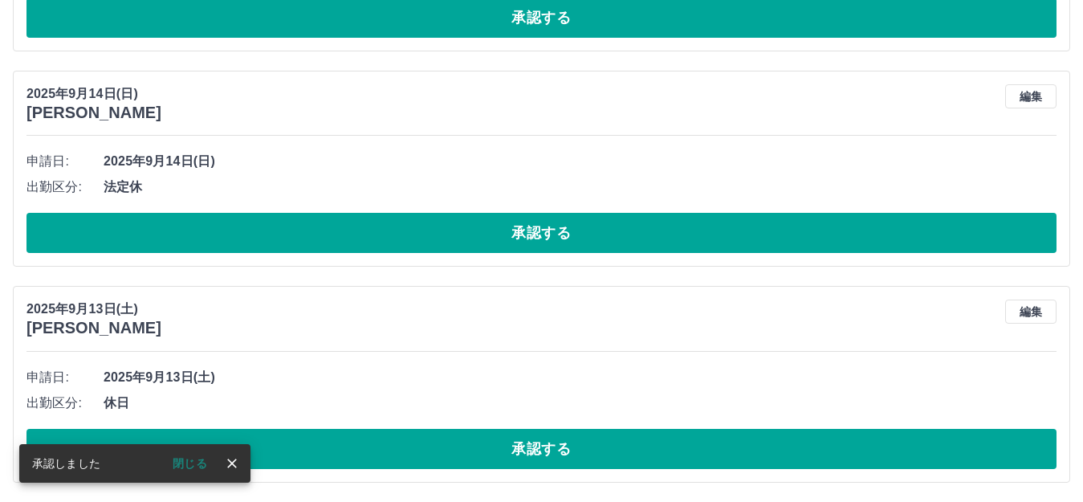
scroll to position [4446, 0]
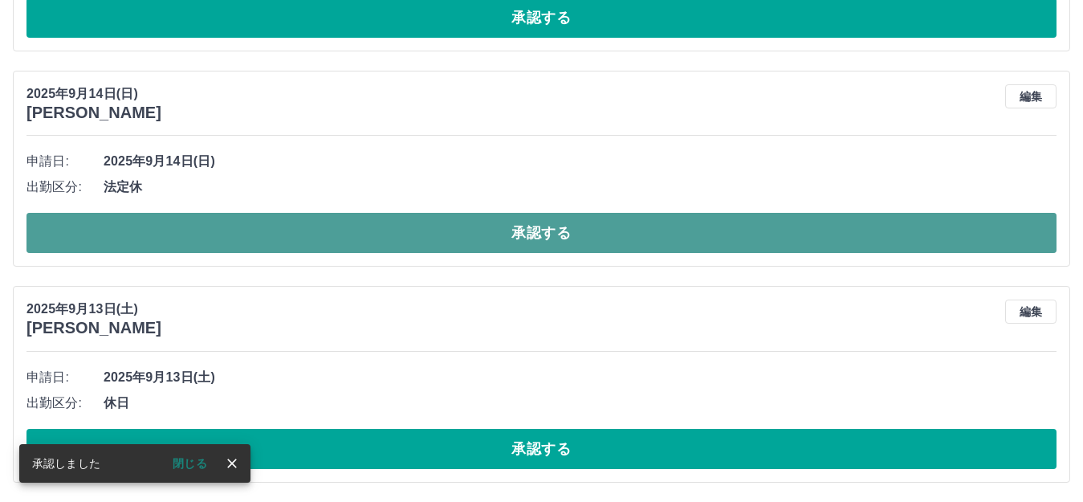
click at [450, 231] on button "承認する" at bounding box center [542, 233] width 1030 height 40
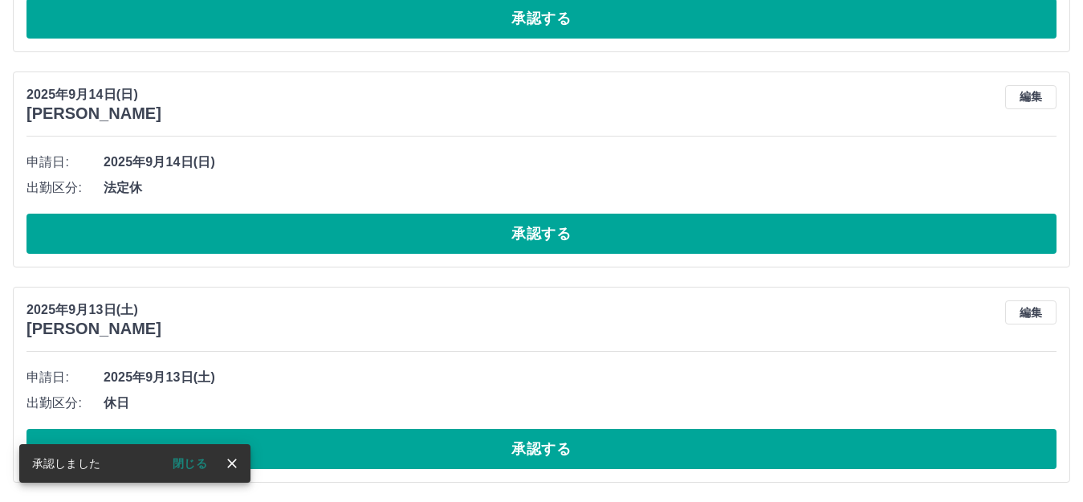
scroll to position [4230, 0]
click at [1028, 309] on button "編集" at bounding box center [1031, 312] width 51 height 24
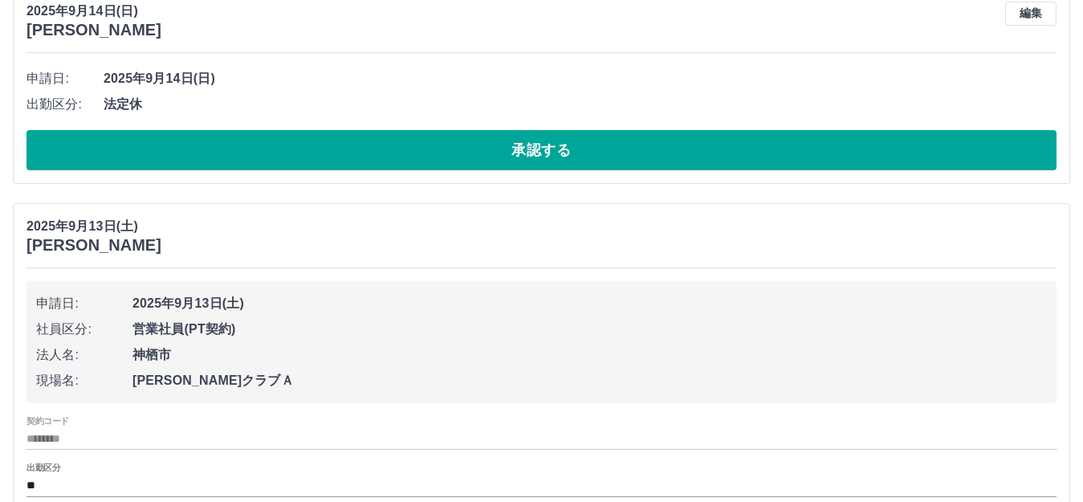
scroll to position [4391, 0]
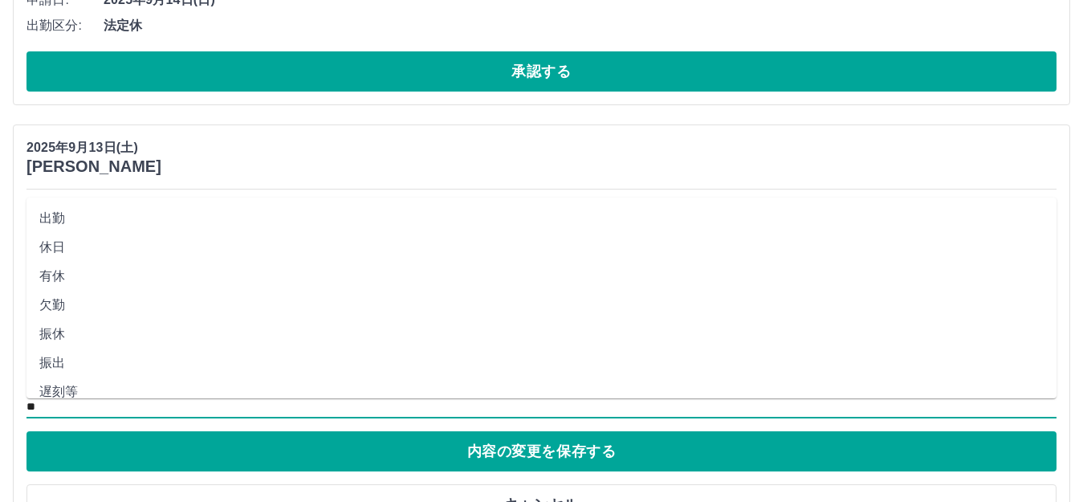
click at [40, 405] on input "**" at bounding box center [542, 407] width 1030 height 20
click at [55, 276] on li "有休" at bounding box center [542, 276] width 1030 height 29
type input "**"
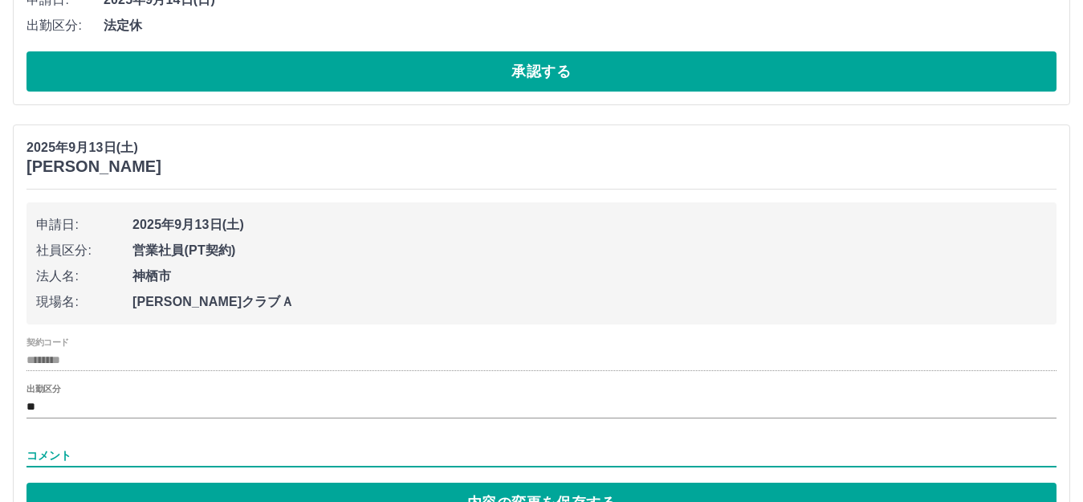
click at [55, 466] on input "コメント" at bounding box center [542, 455] width 1030 height 23
type input "****"
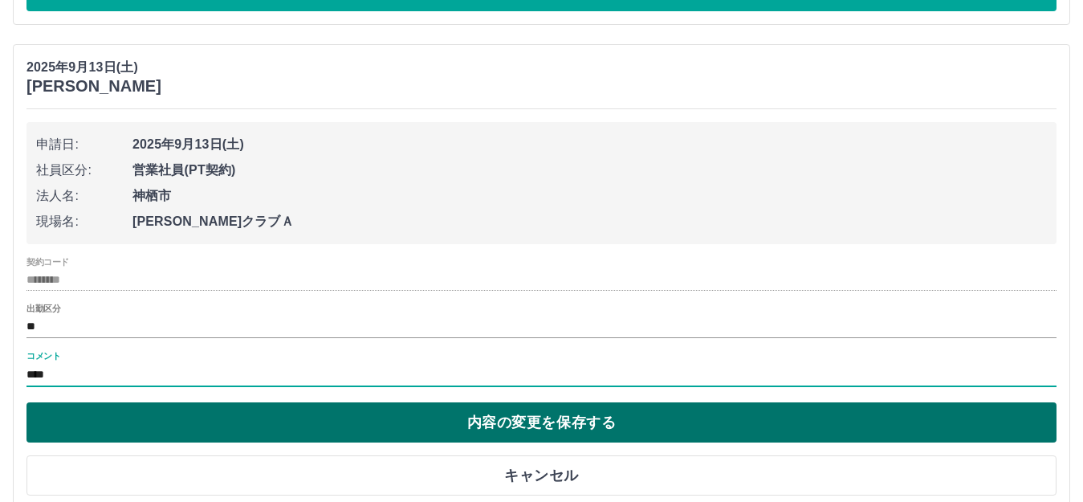
click at [526, 425] on button "内容の変更を保存する" at bounding box center [542, 422] width 1030 height 40
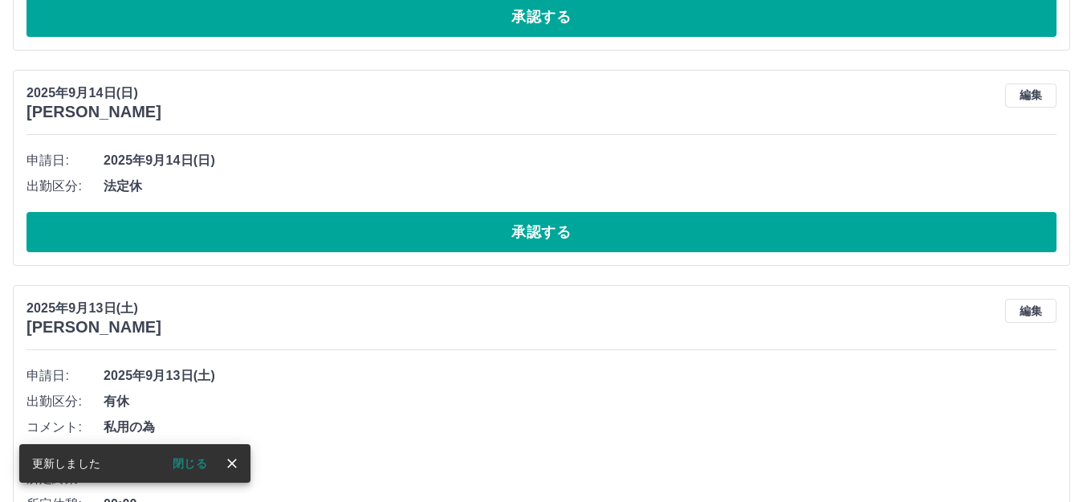
scroll to position [4384, 0]
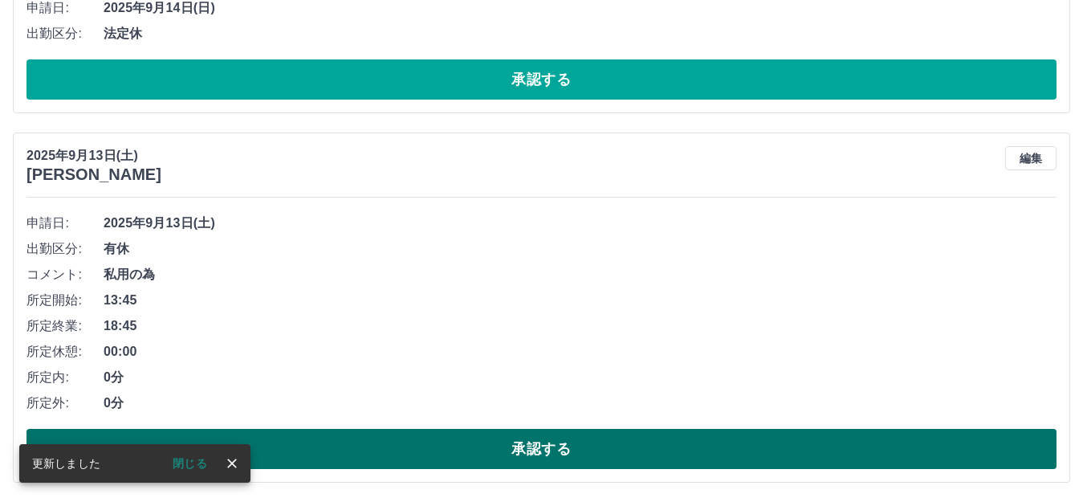
click at [624, 450] on button "承認する" at bounding box center [542, 449] width 1030 height 40
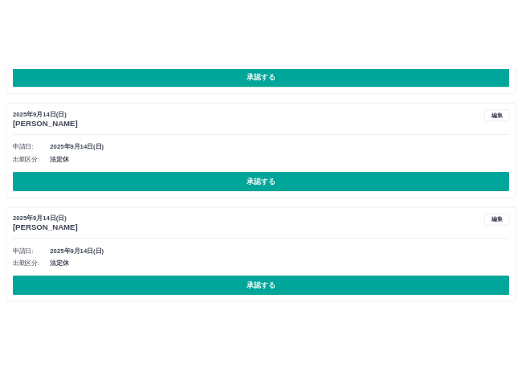
scroll to position [4137, 0]
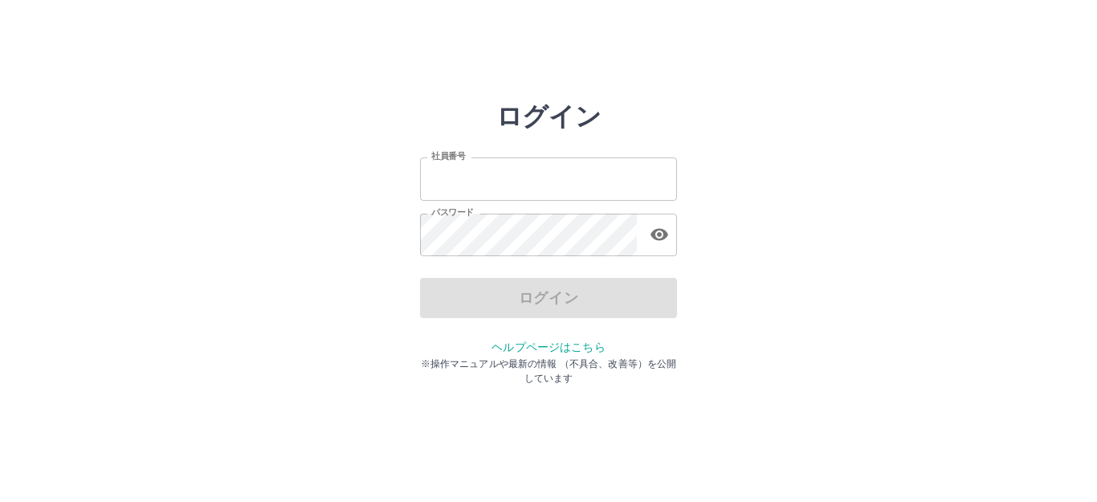
type input "*******"
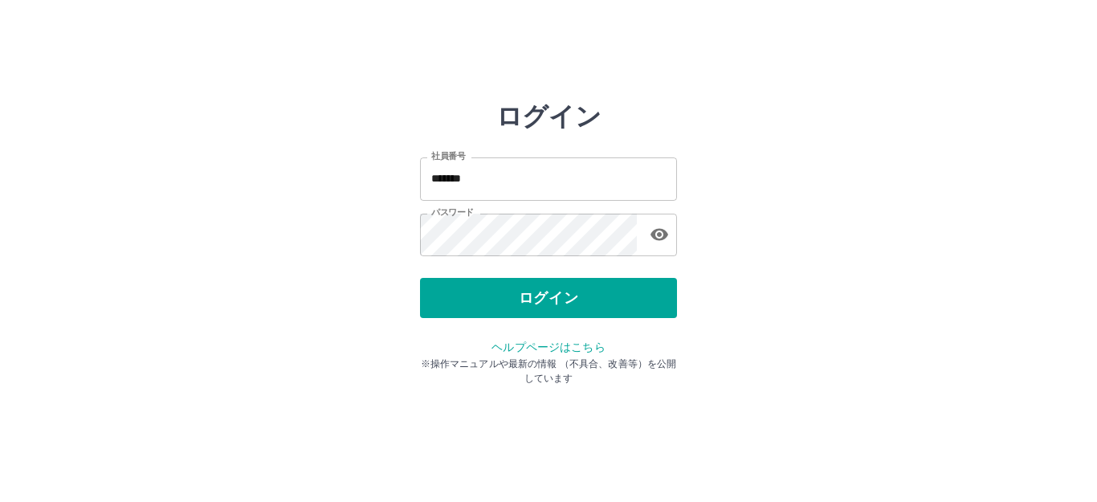
click at [585, 297] on div "ログイン" at bounding box center [548, 298] width 257 height 40
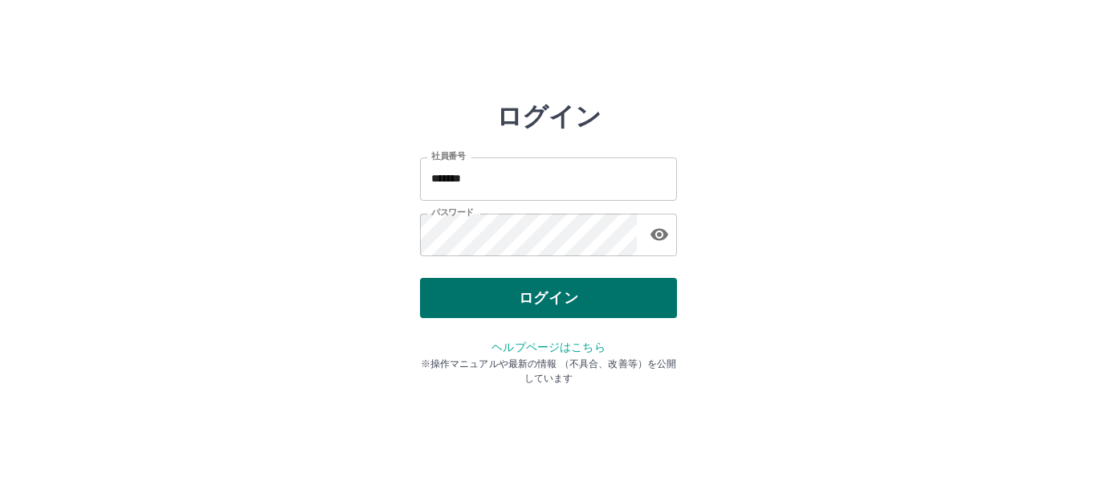
click at [595, 304] on button "ログイン" at bounding box center [548, 298] width 257 height 40
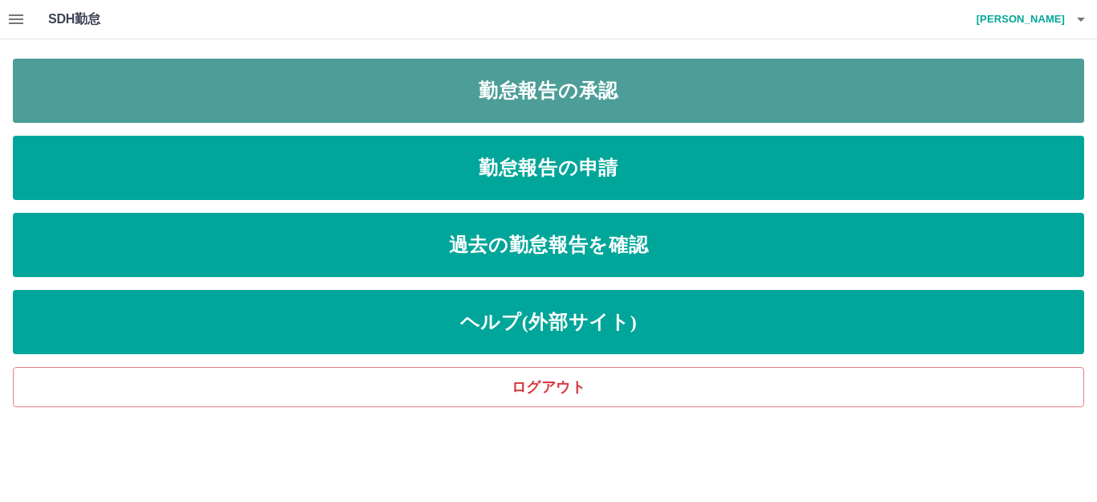
click at [580, 95] on link "勤怠報告の承認" at bounding box center [548, 91] width 1071 height 64
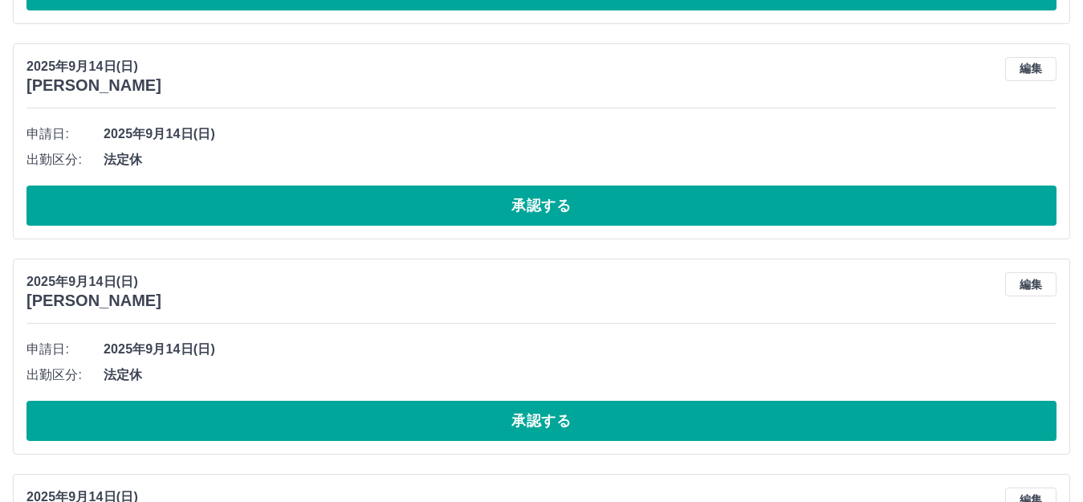
scroll to position [2328, 0]
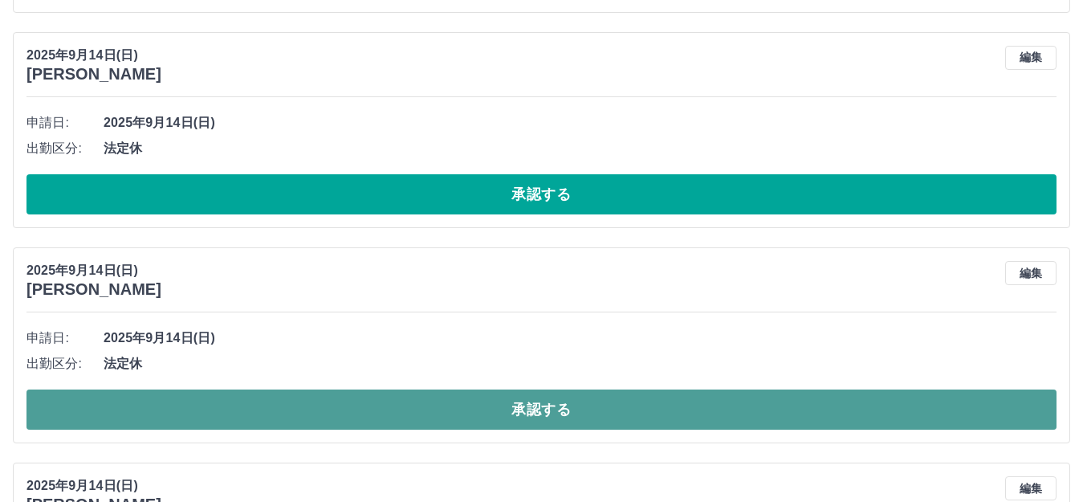
click at [320, 403] on button "承認する" at bounding box center [542, 410] width 1030 height 40
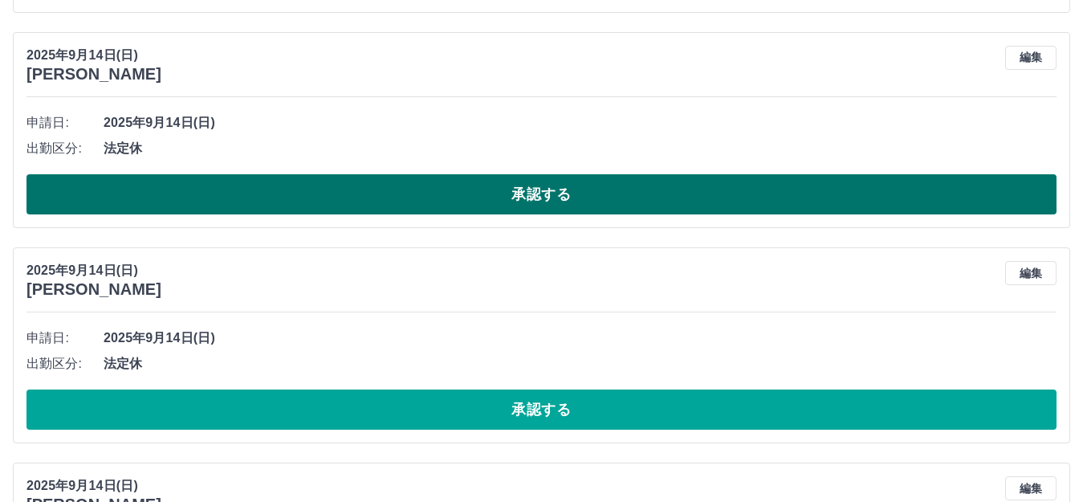
click at [558, 198] on button "承認する" at bounding box center [542, 194] width 1030 height 40
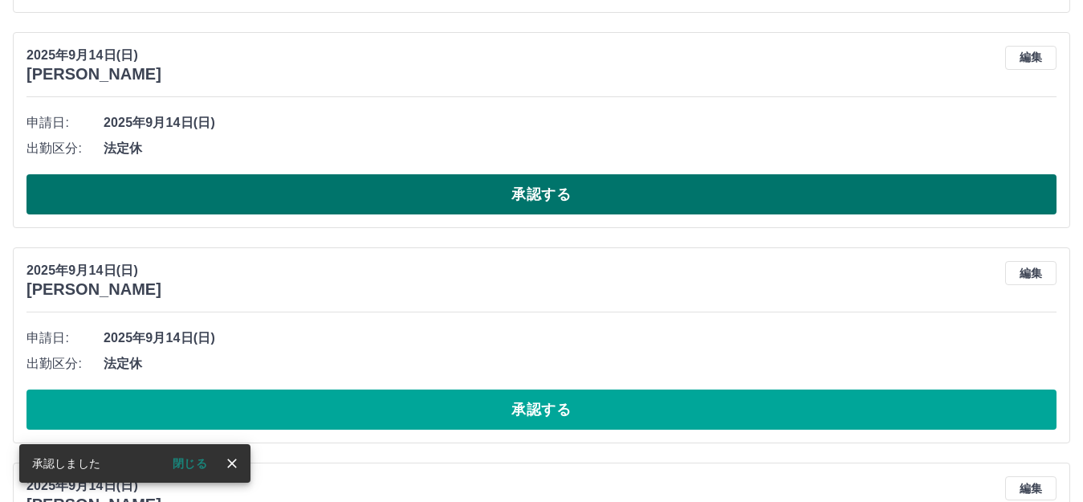
click at [558, 199] on button "承認する" at bounding box center [542, 194] width 1030 height 40
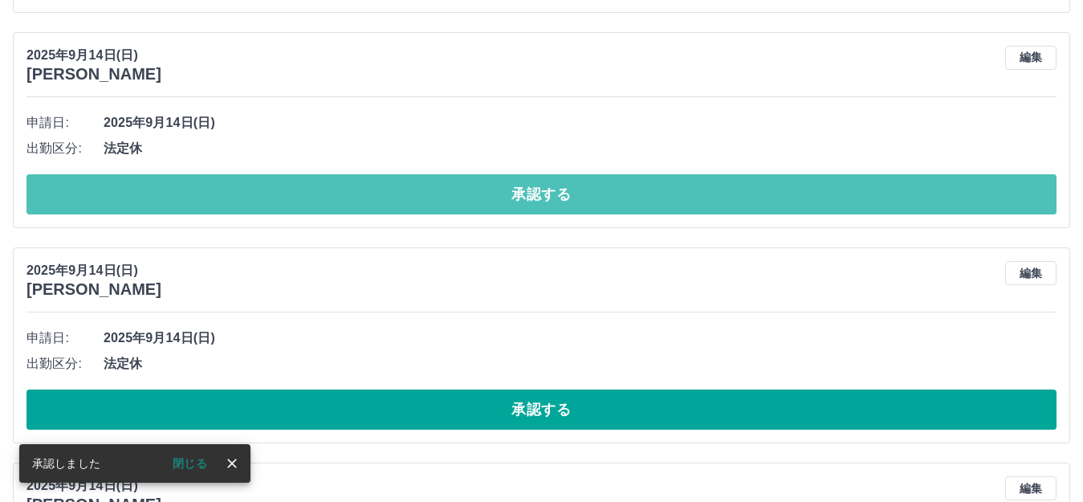
click at [558, 200] on button "承認する" at bounding box center [542, 194] width 1030 height 40
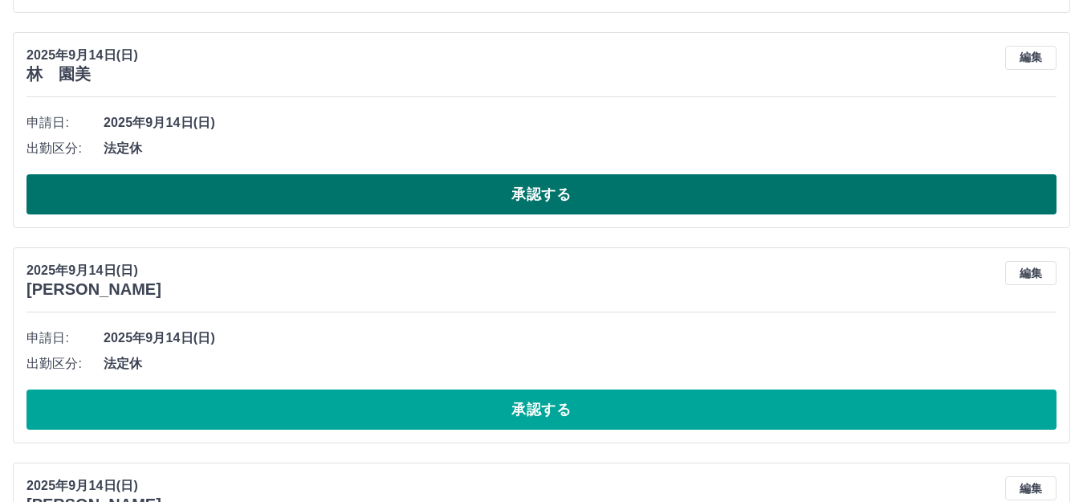
click at [565, 192] on button "承認する" at bounding box center [542, 194] width 1030 height 40
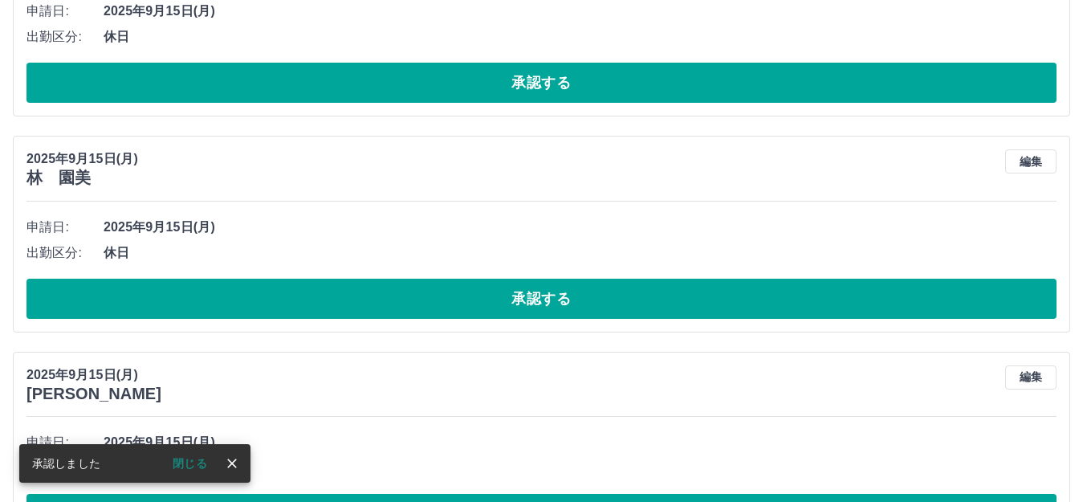
scroll to position [1365, 0]
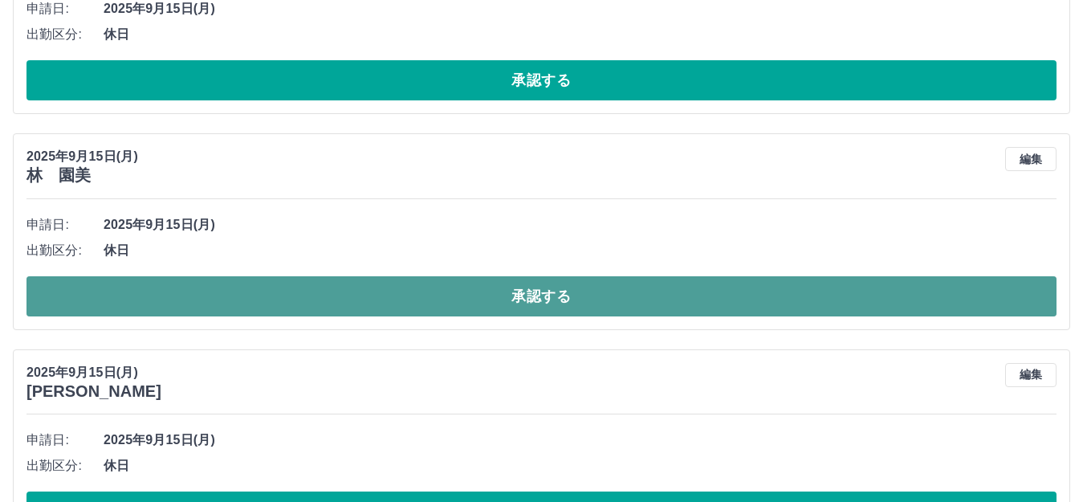
click at [511, 298] on button "承認する" at bounding box center [542, 296] width 1030 height 40
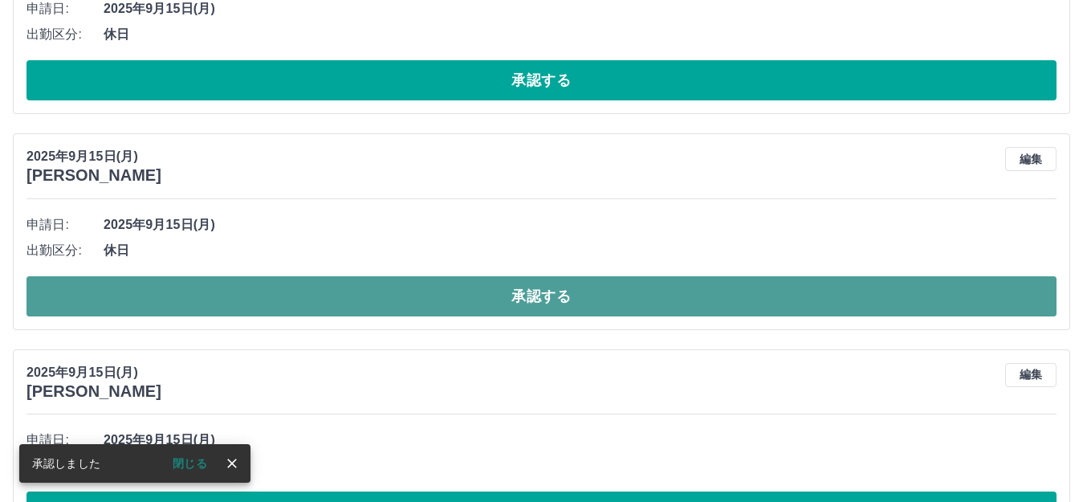
click at [510, 298] on button "承認する" at bounding box center [542, 296] width 1030 height 40
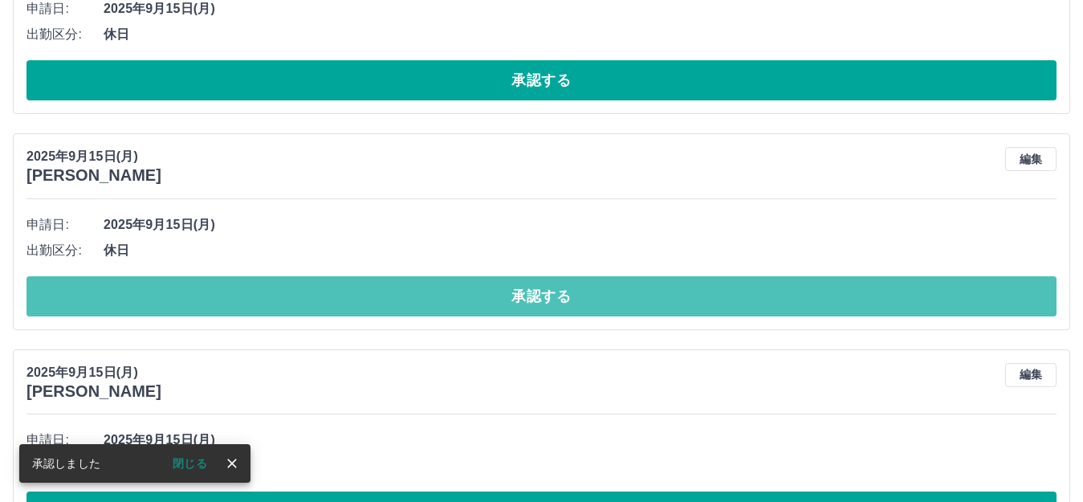
click at [510, 298] on button "承認する" at bounding box center [542, 296] width 1030 height 40
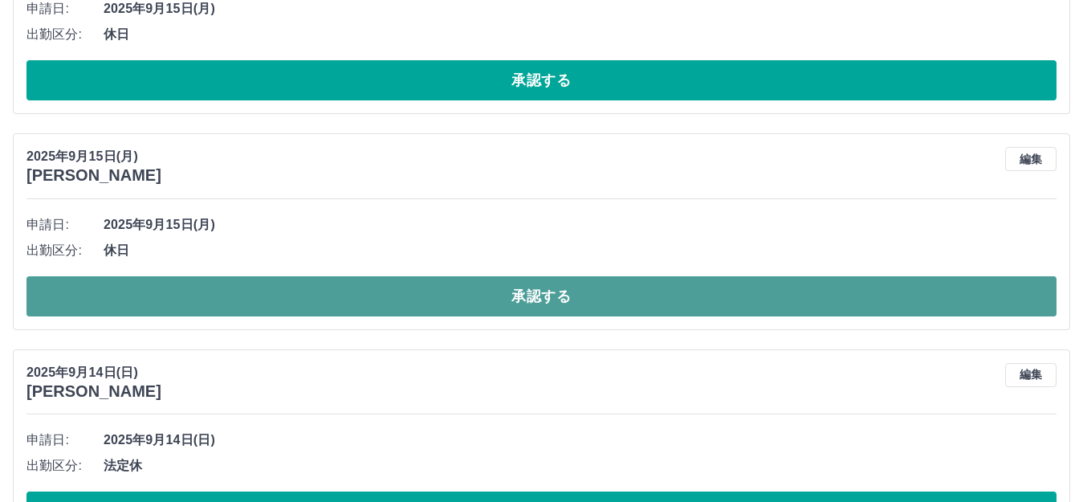
click at [508, 298] on button "承認する" at bounding box center [542, 296] width 1030 height 40
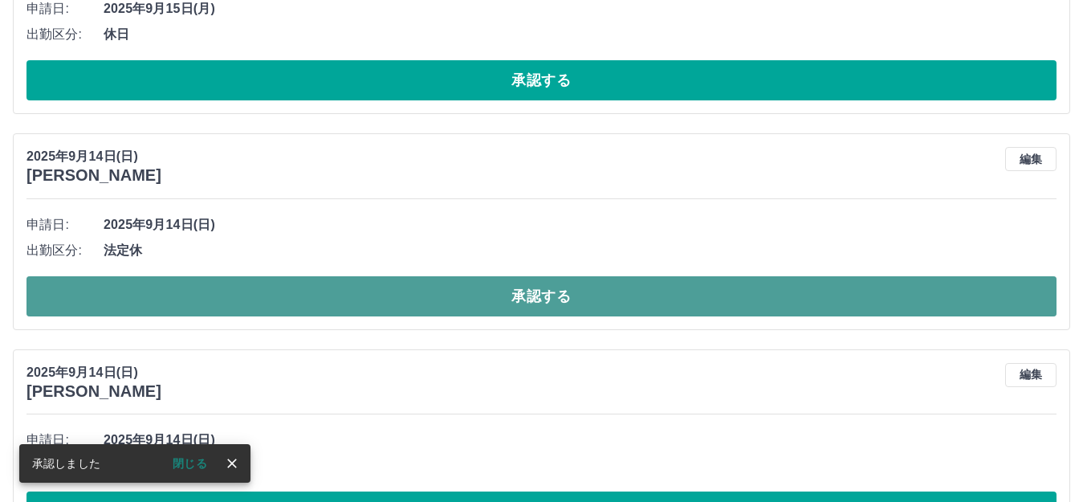
click at [506, 300] on button "承認する" at bounding box center [542, 296] width 1030 height 40
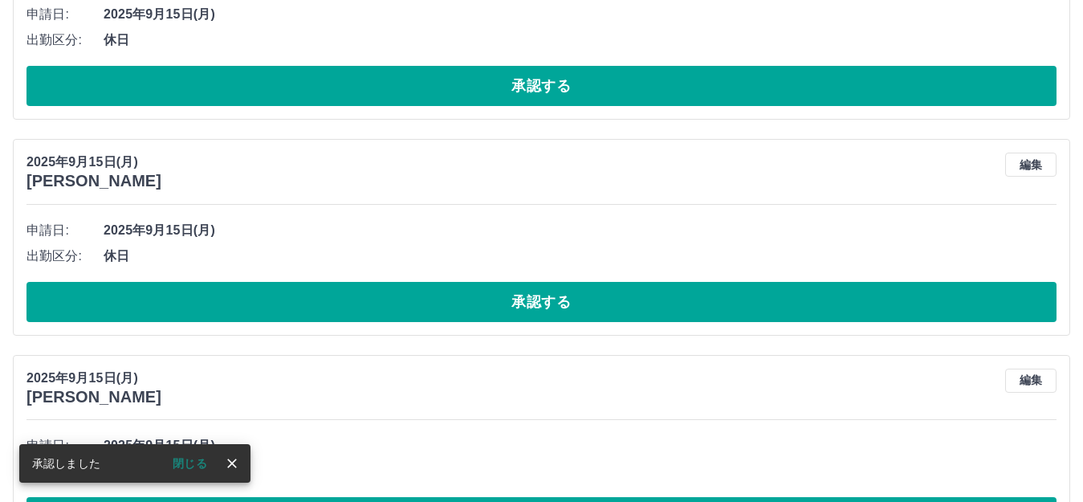
scroll to position [706, 0]
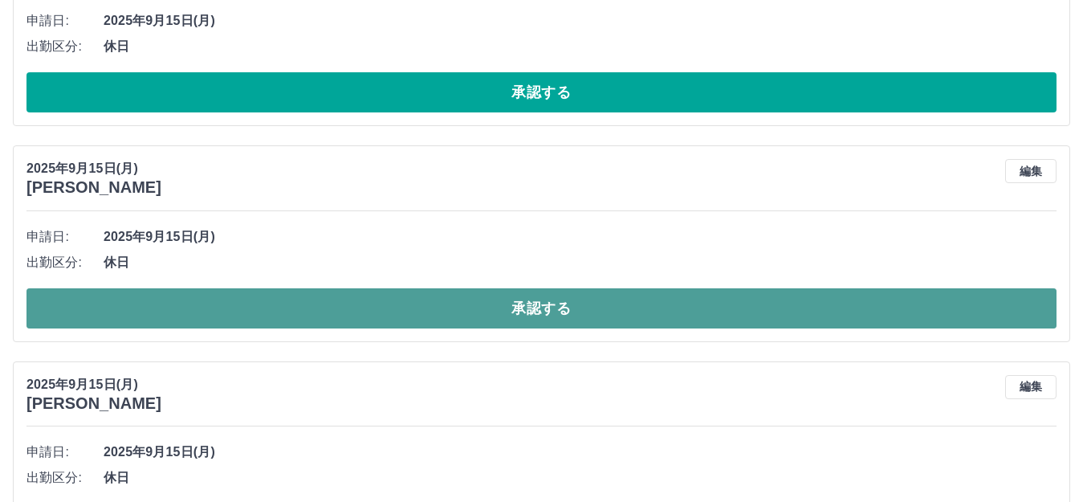
click at [511, 298] on button "承認する" at bounding box center [542, 308] width 1030 height 40
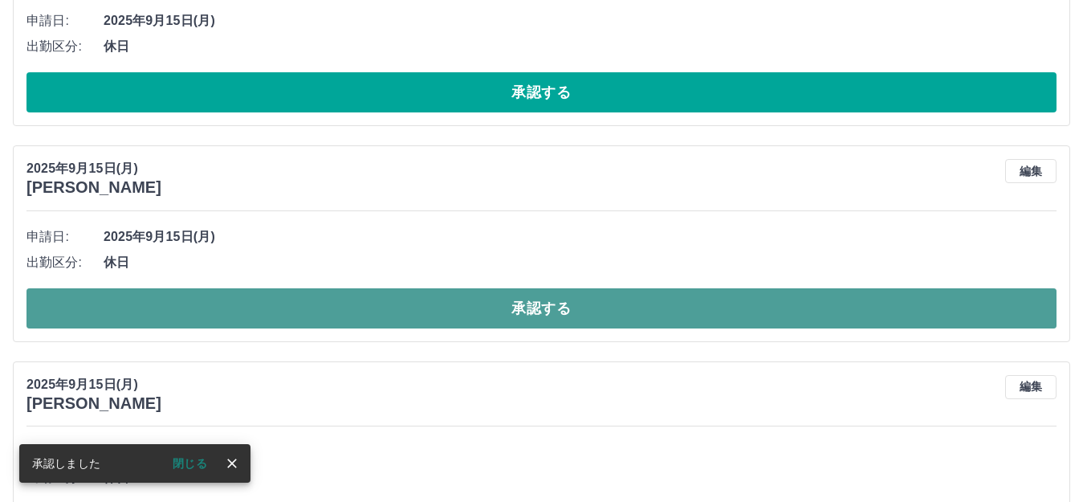
click at [516, 303] on button "承認する" at bounding box center [542, 308] width 1030 height 40
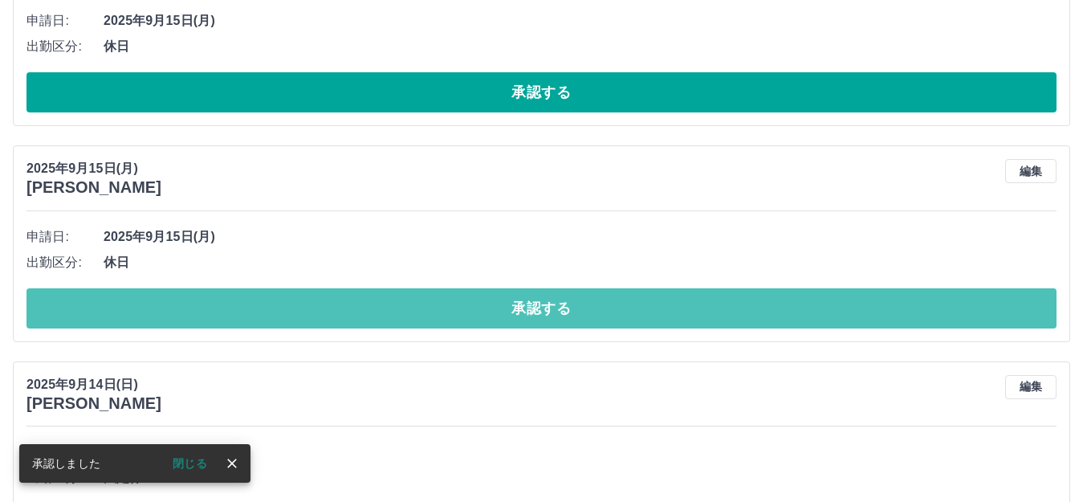
click at [516, 303] on button "承認する" at bounding box center [542, 308] width 1030 height 40
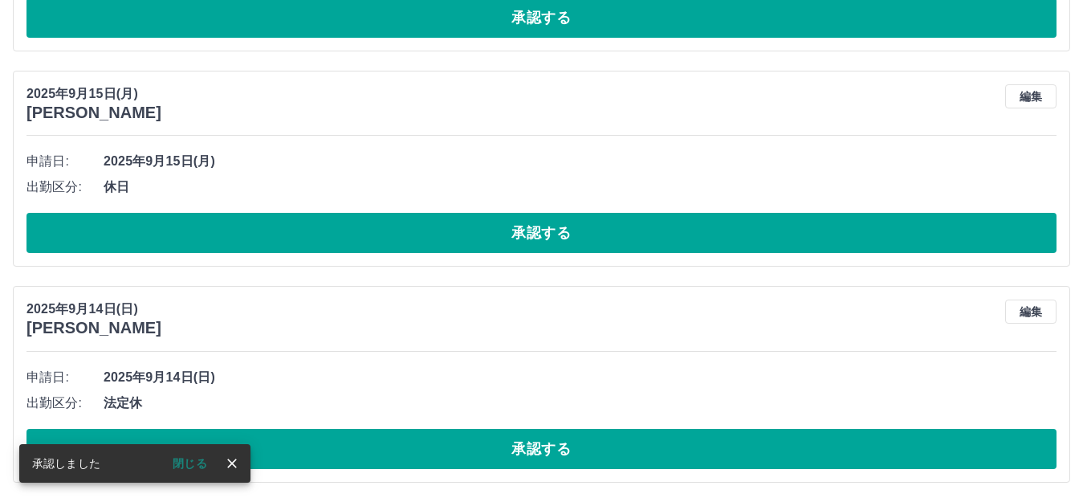
scroll to position [567, 0]
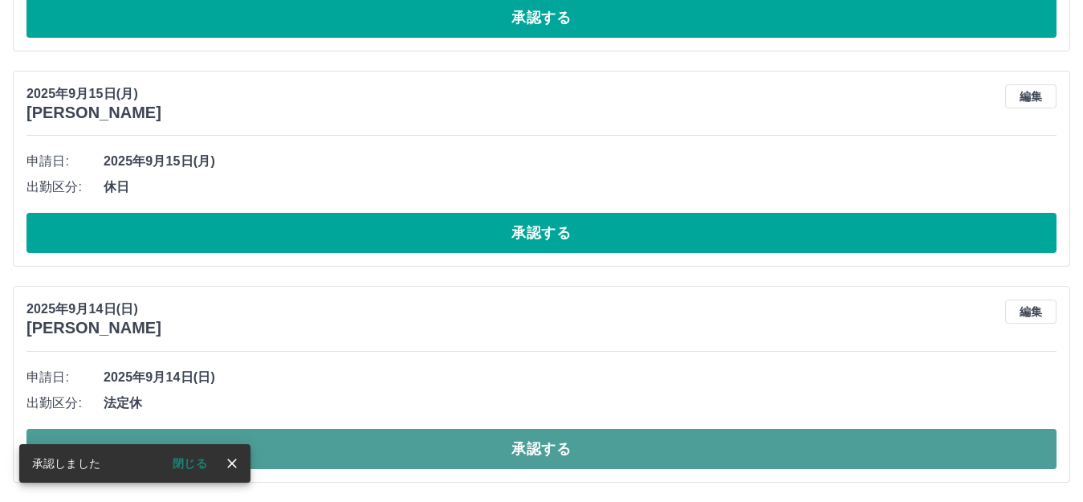
click at [508, 452] on button "承認する" at bounding box center [542, 449] width 1030 height 40
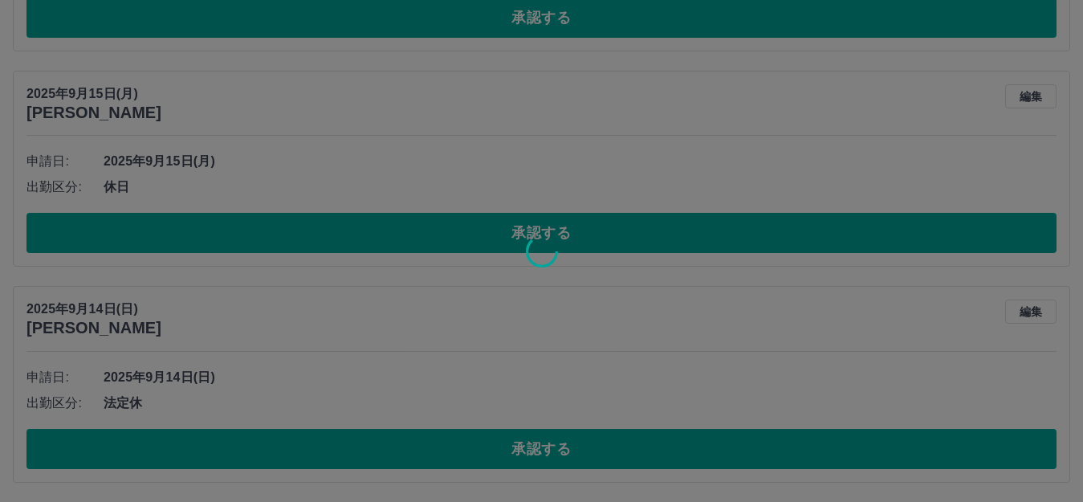
scroll to position [351, 0]
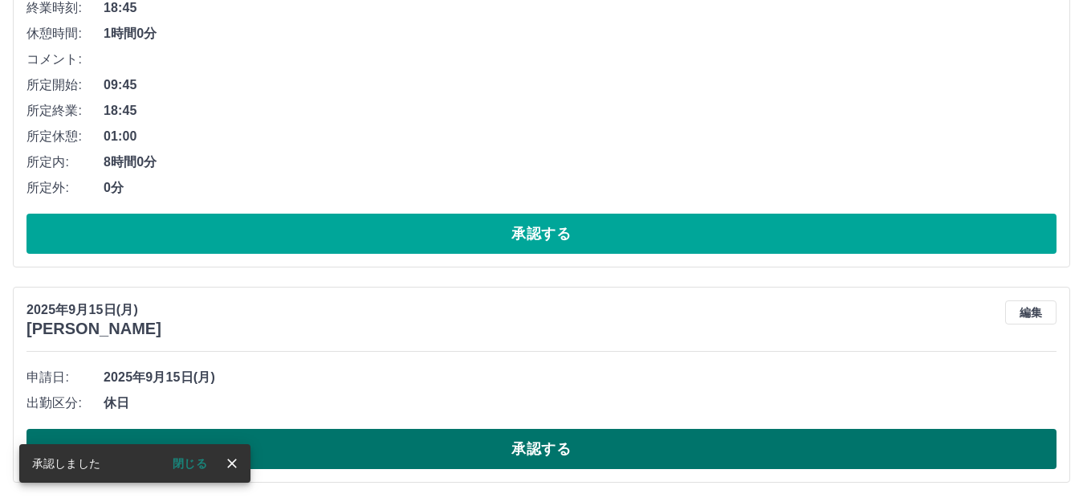
click at [524, 451] on button "承認する" at bounding box center [542, 449] width 1030 height 40
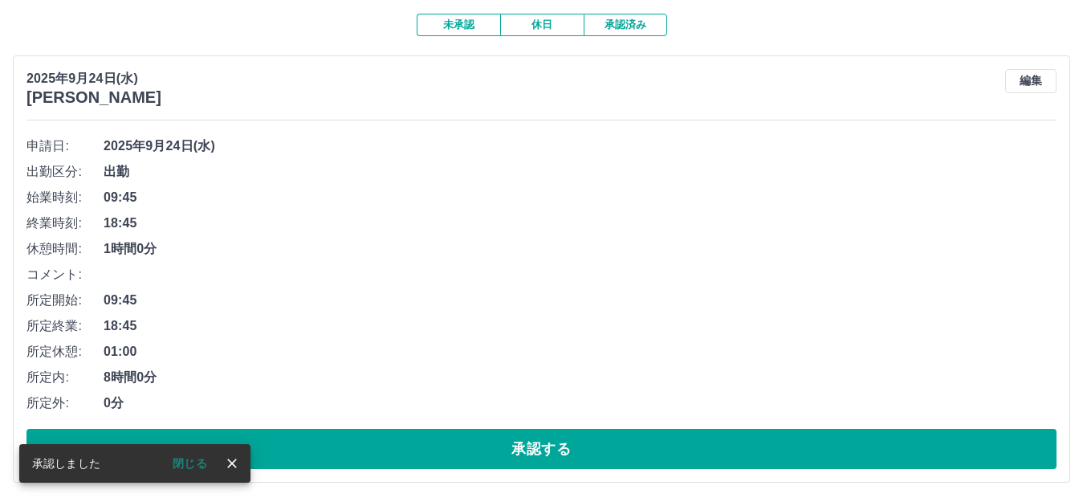
scroll to position [136, 0]
